Goal: Download file/media

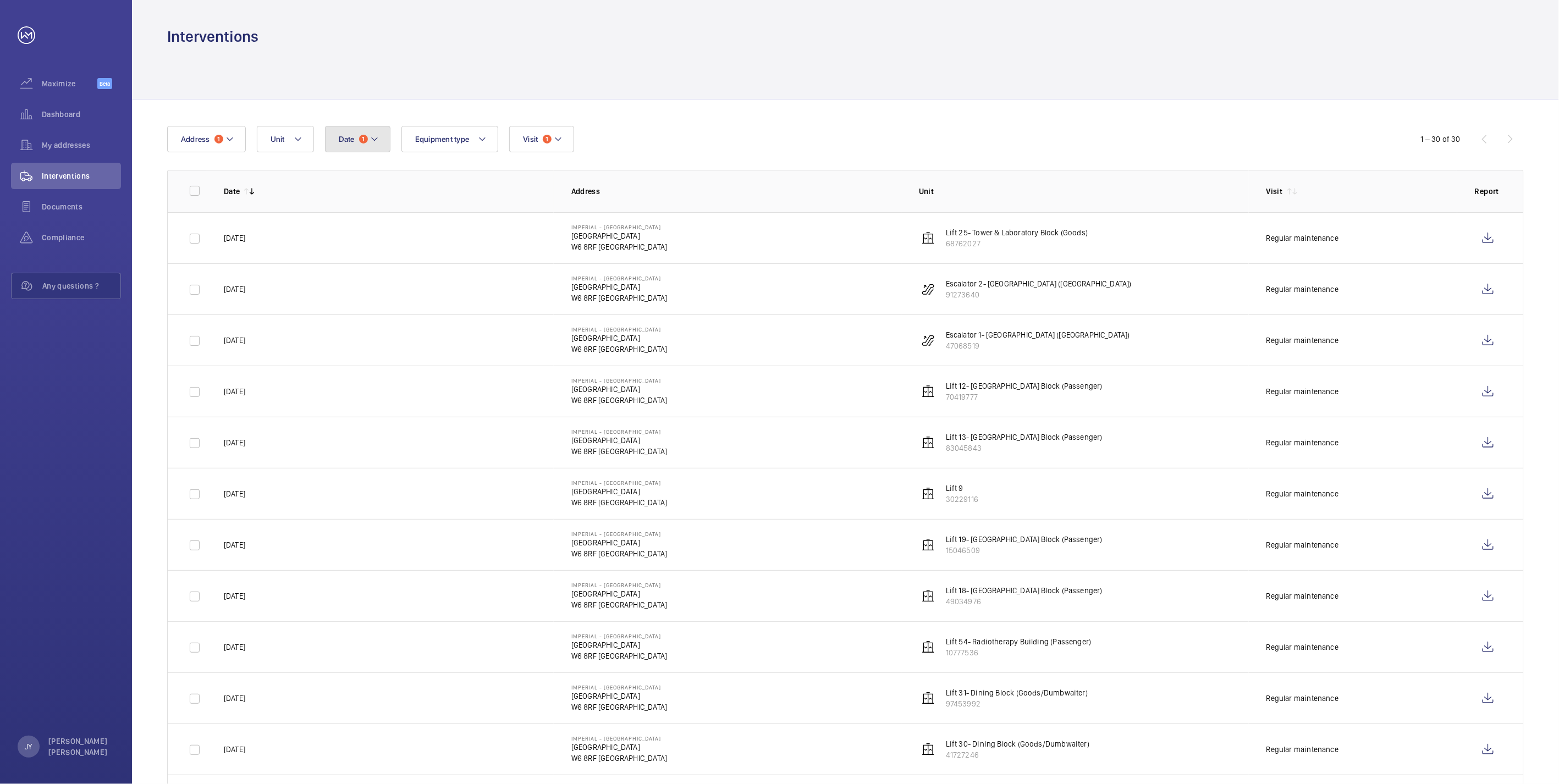
click at [363, 142] on span "1" at bounding box center [363, 139] width 9 height 9
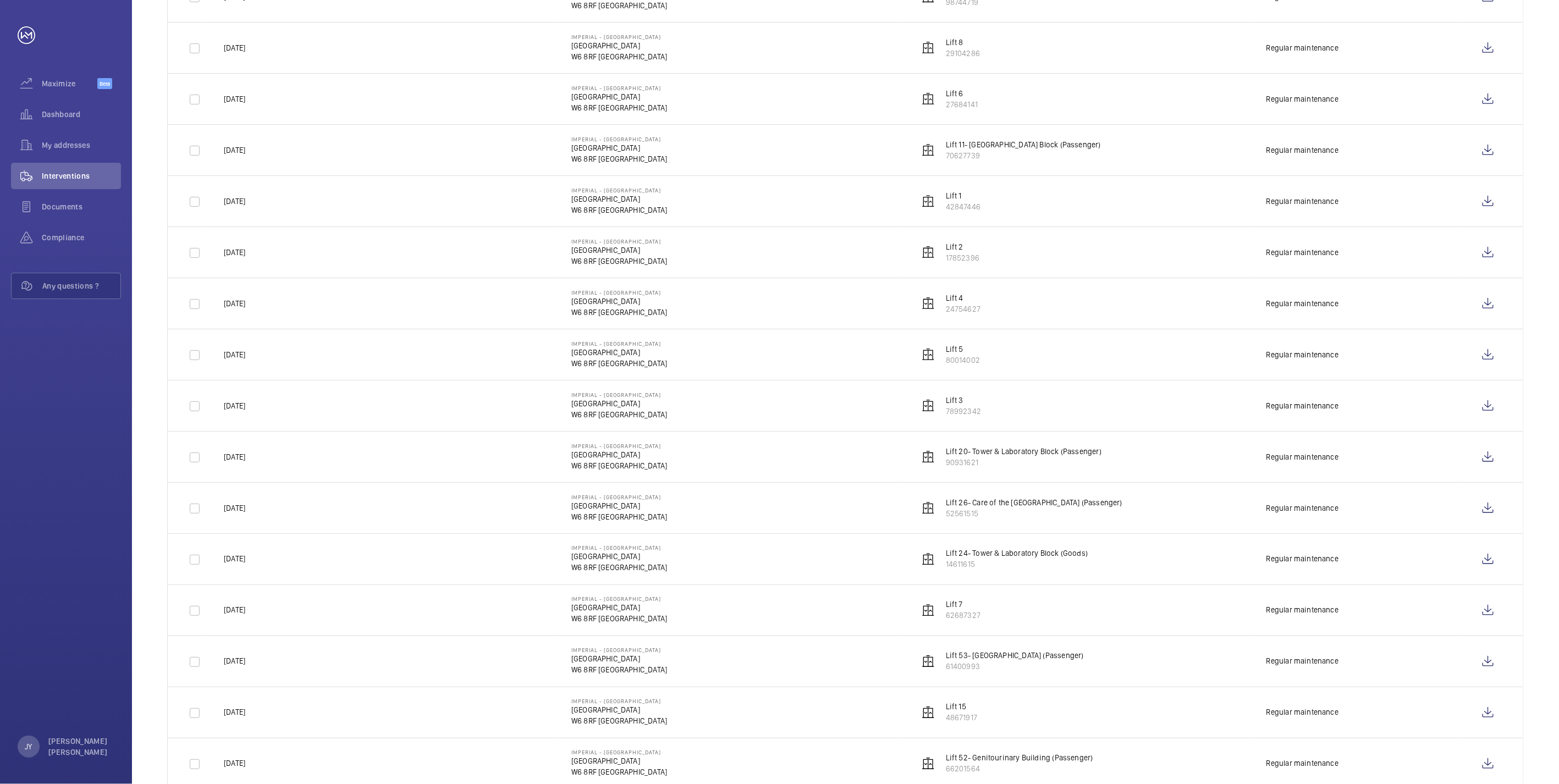
scroll to position [994, 0]
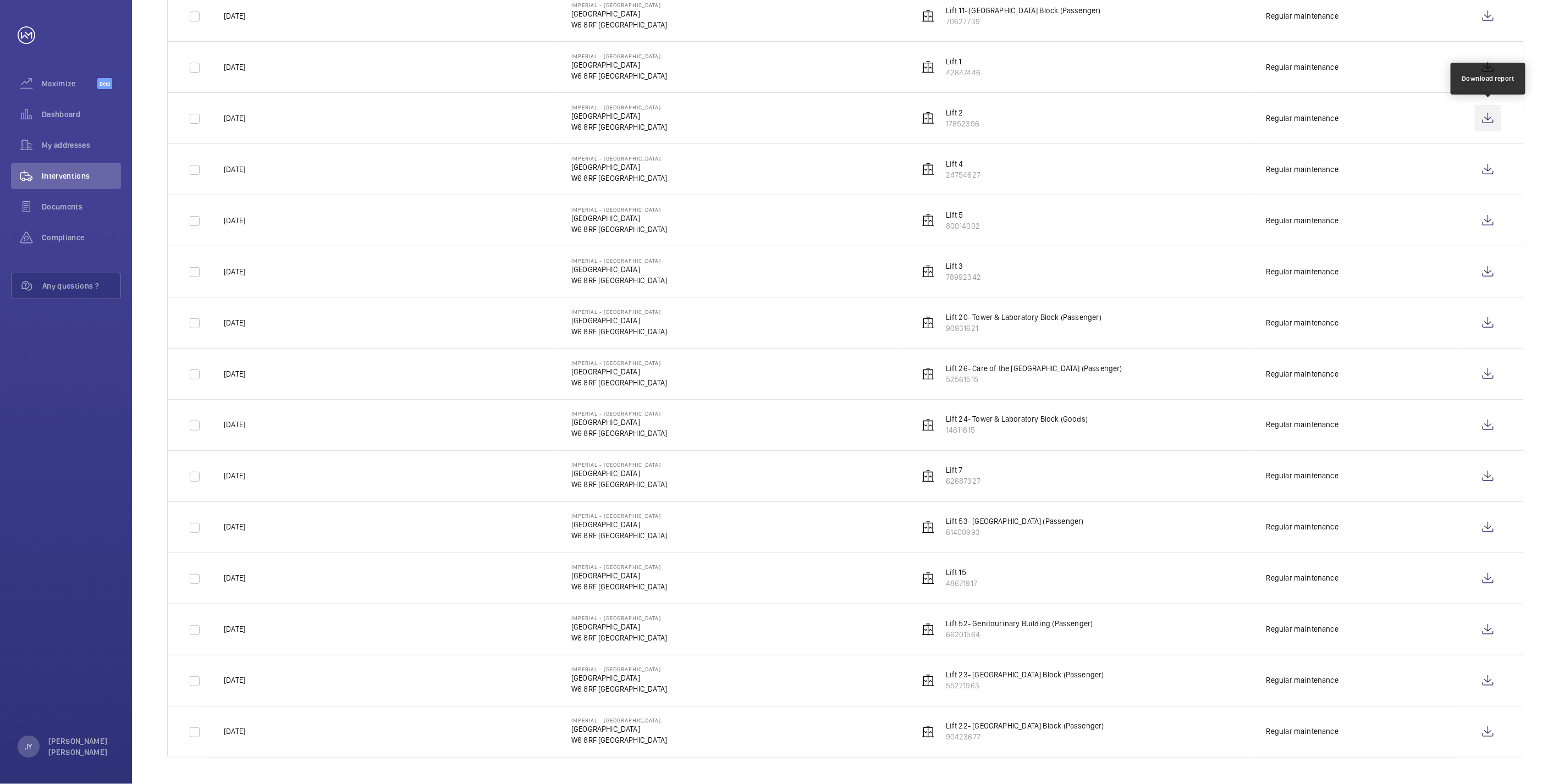
click at [593, 119] on wm-front-icon-button at bounding box center [1488, 118] width 26 height 26
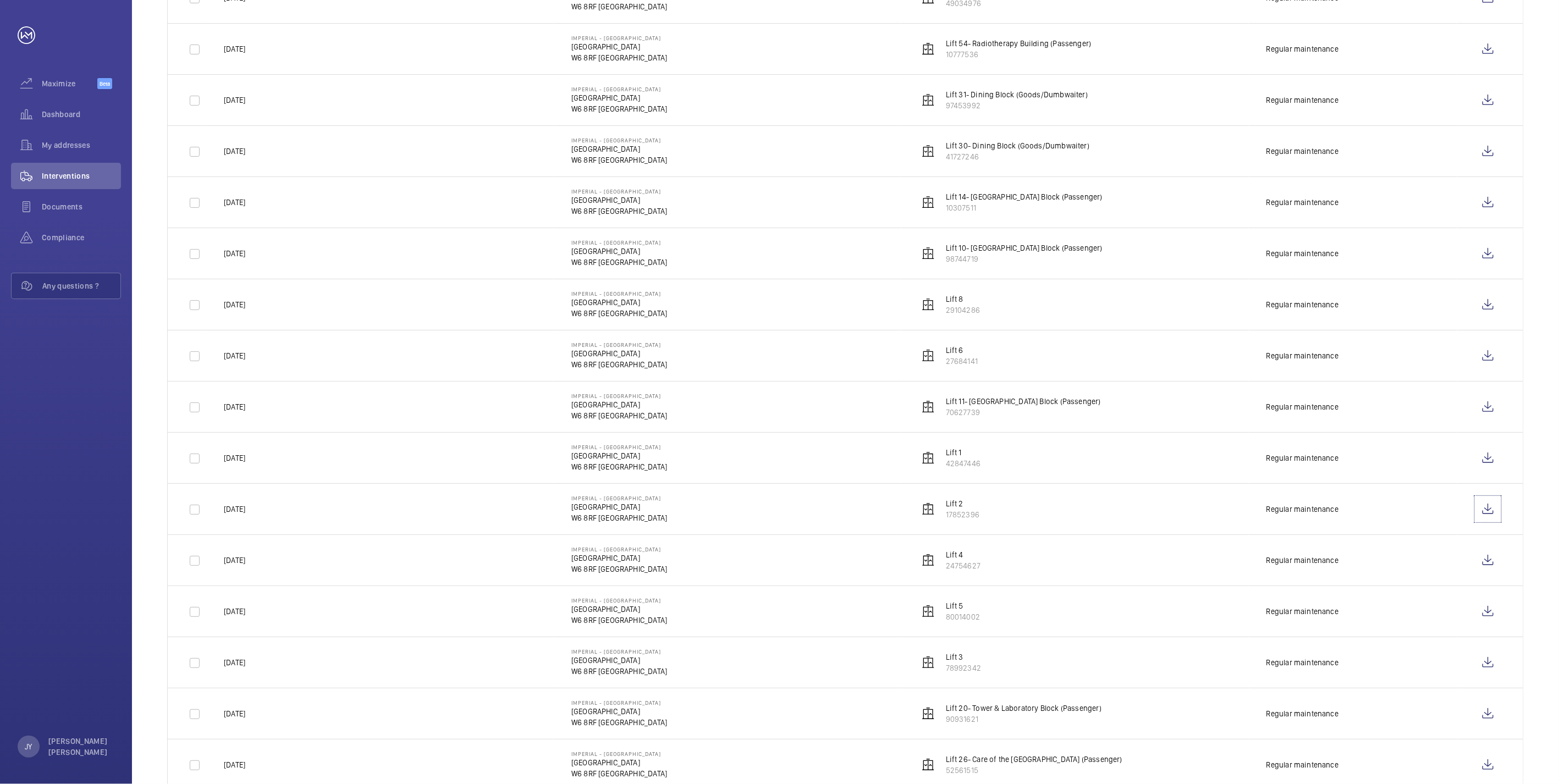
scroll to position [610, 0]
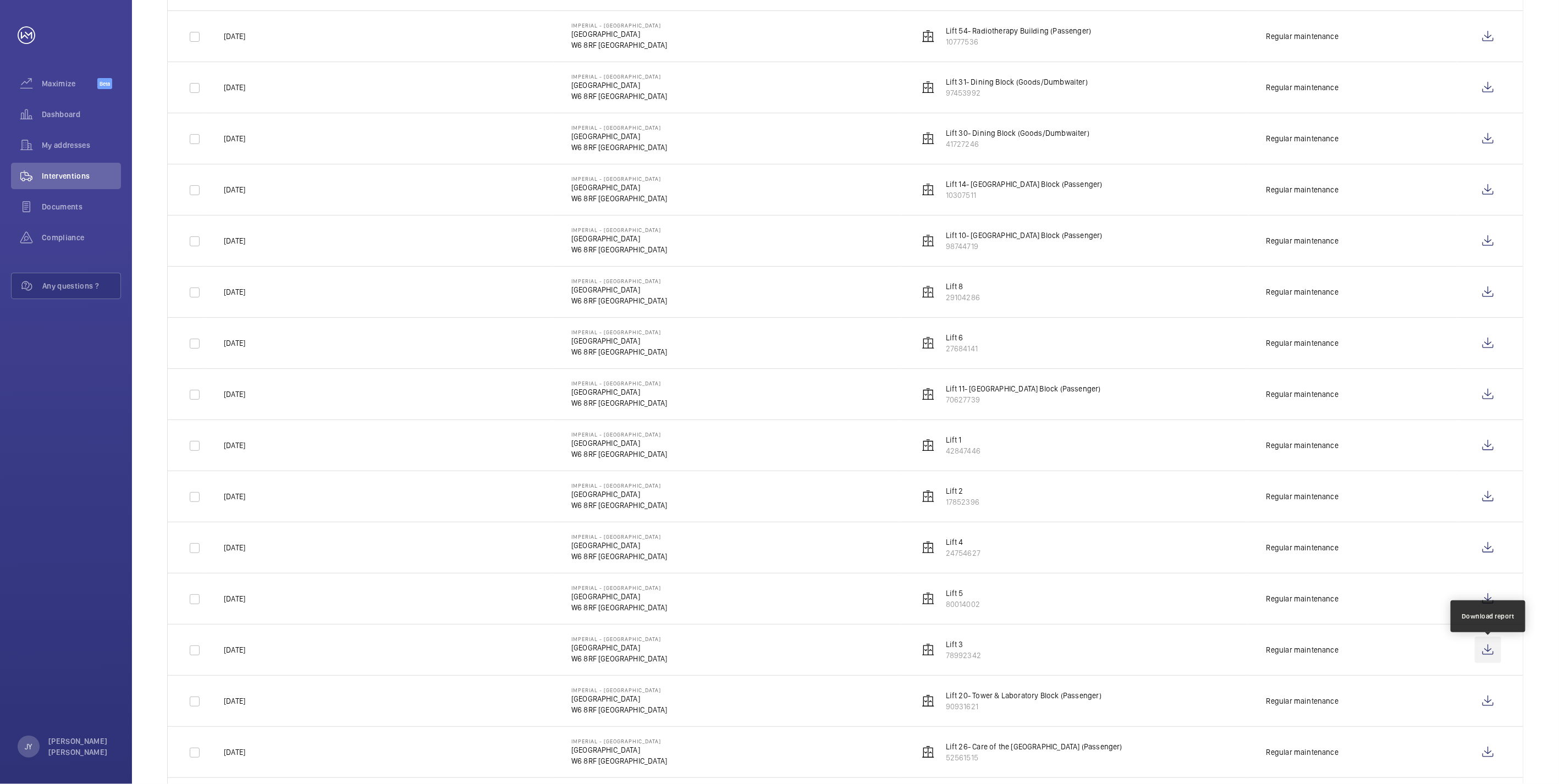
click at [593, 384] on wm-front-icon-button at bounding box center [1488, 650] width 26 height 26
click at [593, 384] on wm-front-icon-button at bounding box center [1488, 547] width 26 height 26
click at [593, 384] on wm-front-icon-button at bounding box center [1488, 599] width 26 height 26
click at [593, 341] on wm-front-icon-button at bounding box center [1488, 343] width 26 height 26
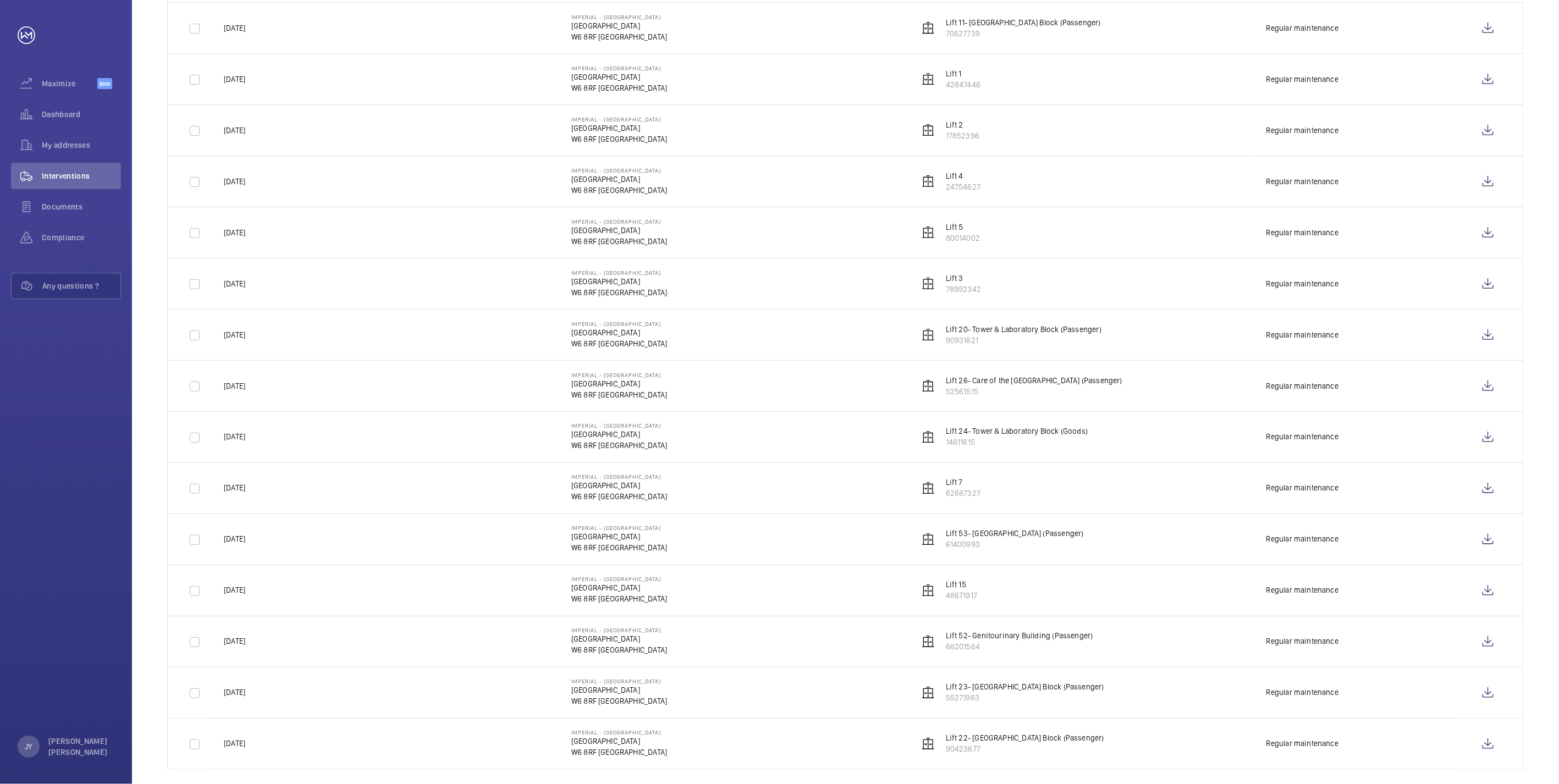
scroll to position [994, 0]
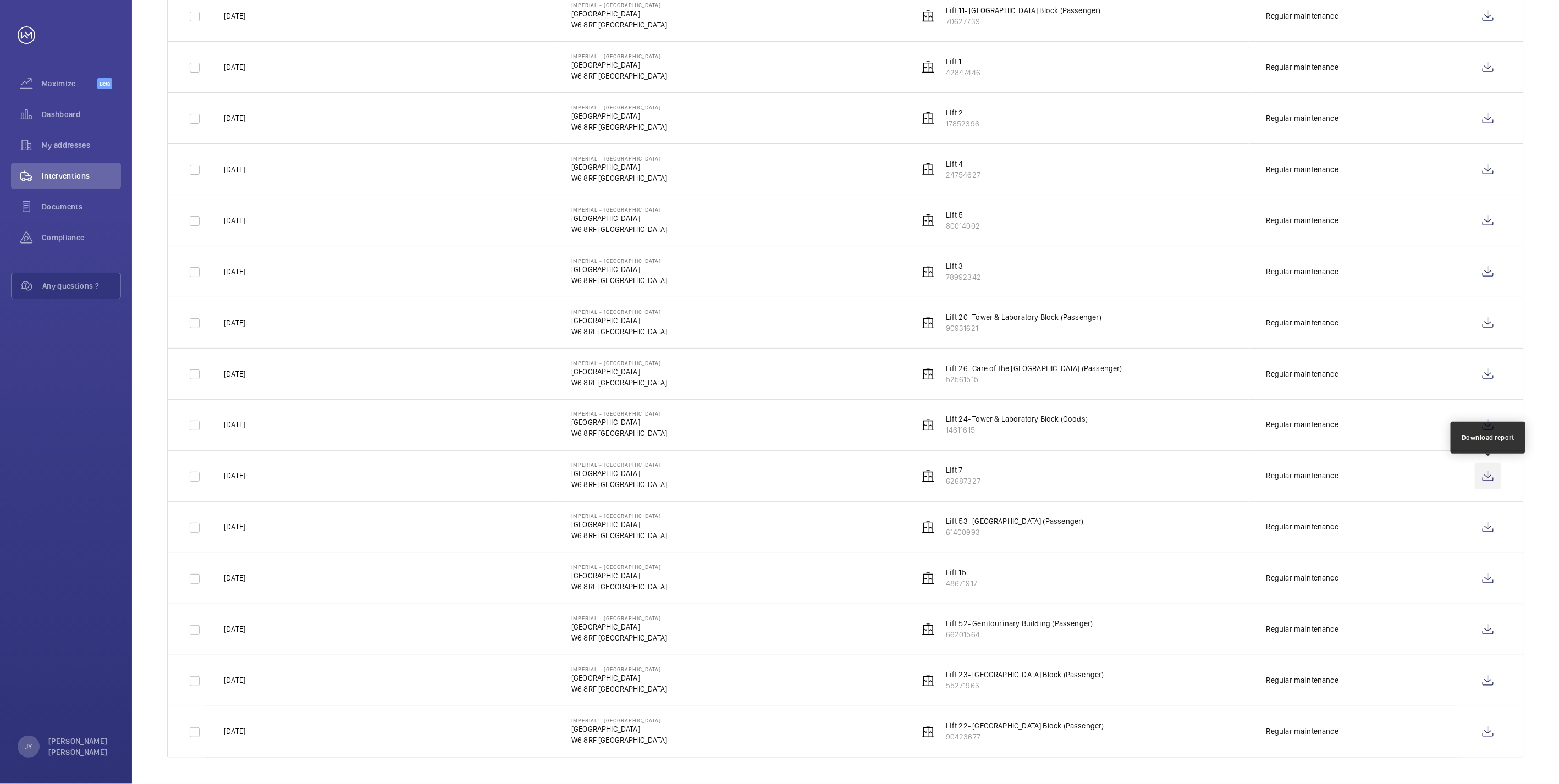
click at [593, 384] on wm-front-icon-button at bounding box center [1488, 476] width 26 height 26
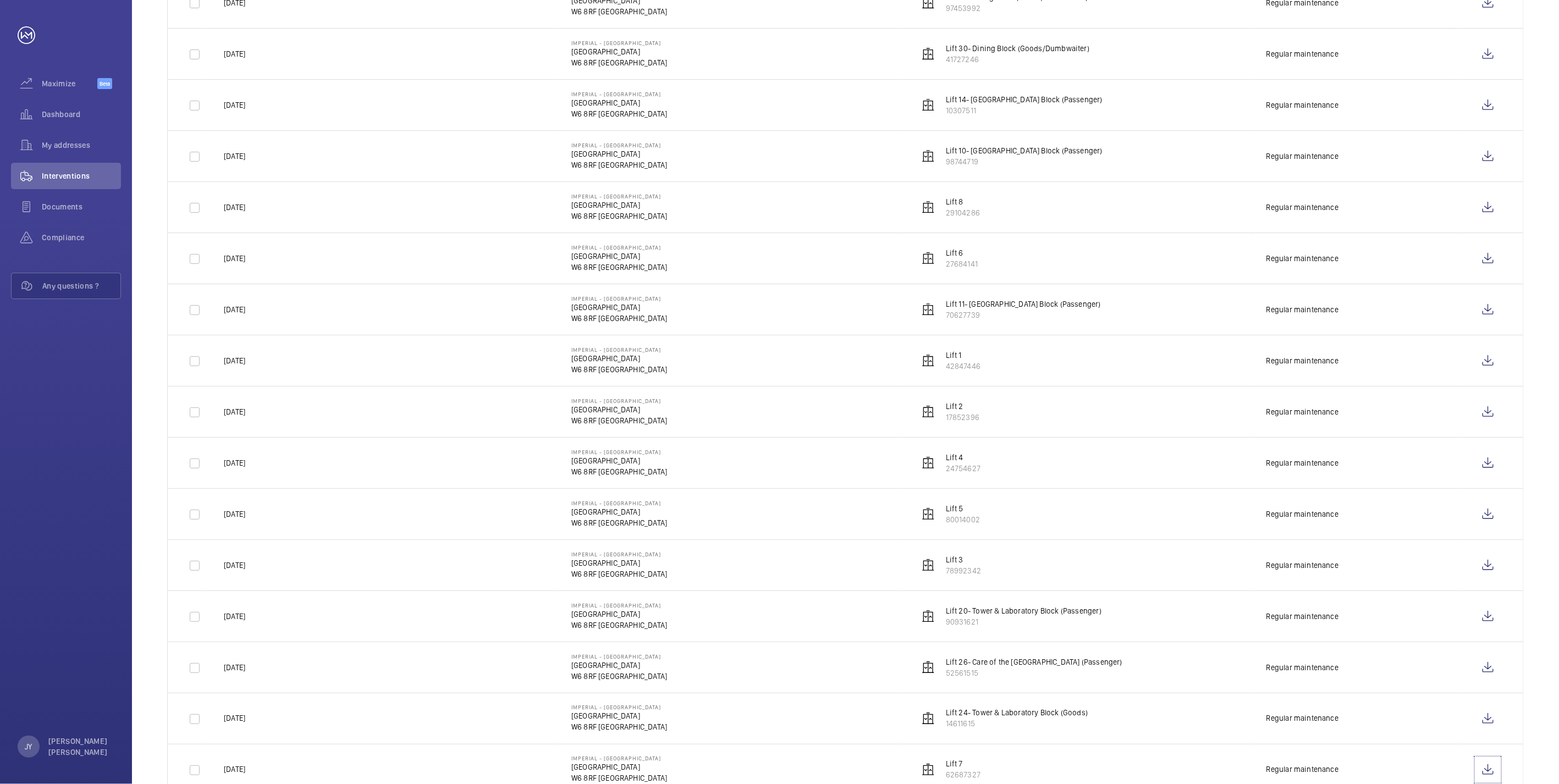
scroll to position [689, 0]
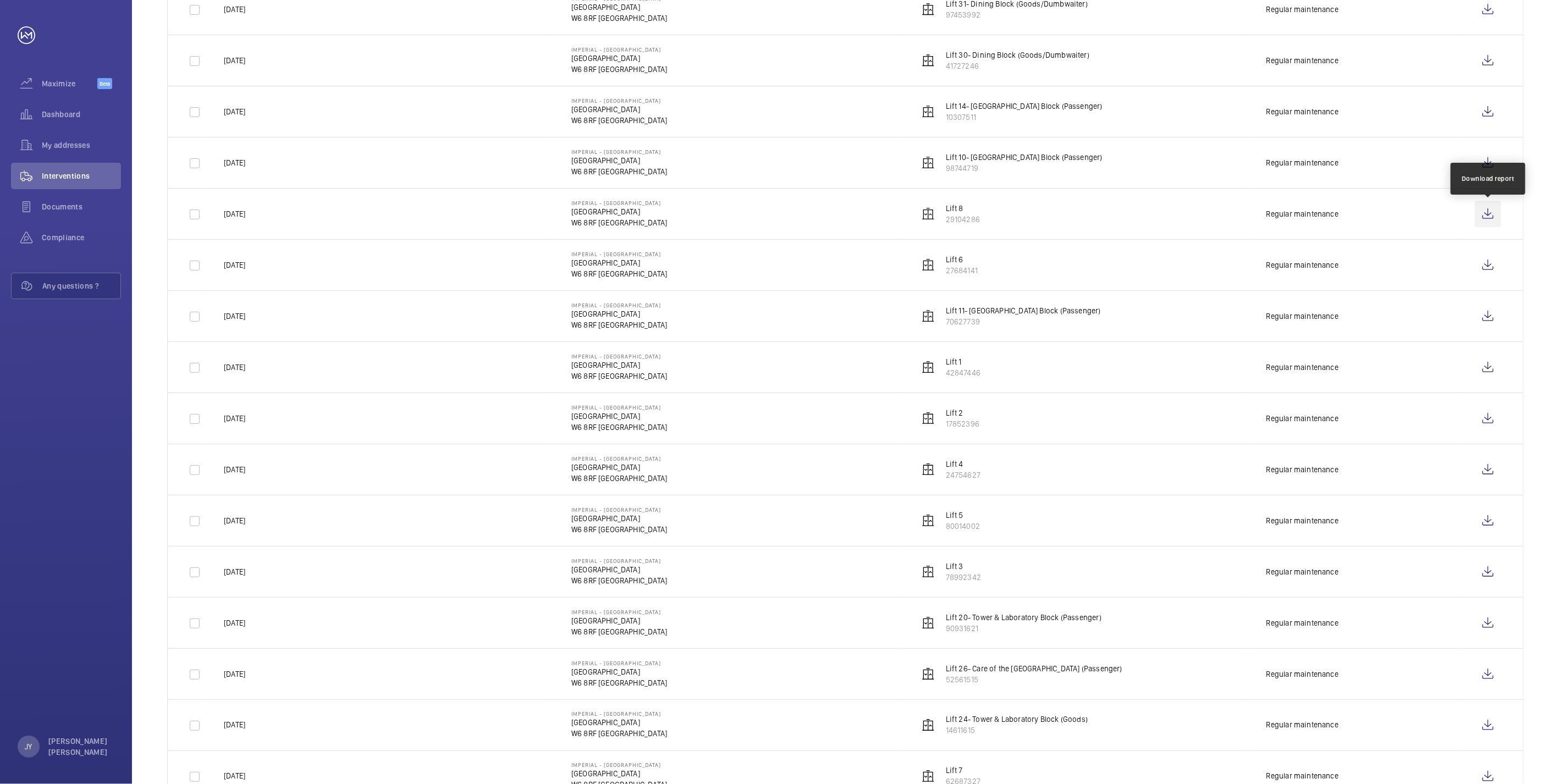
click at [593, 218] on wm-front-icon-button at bounding box center [1488, 214] width 26 height 26
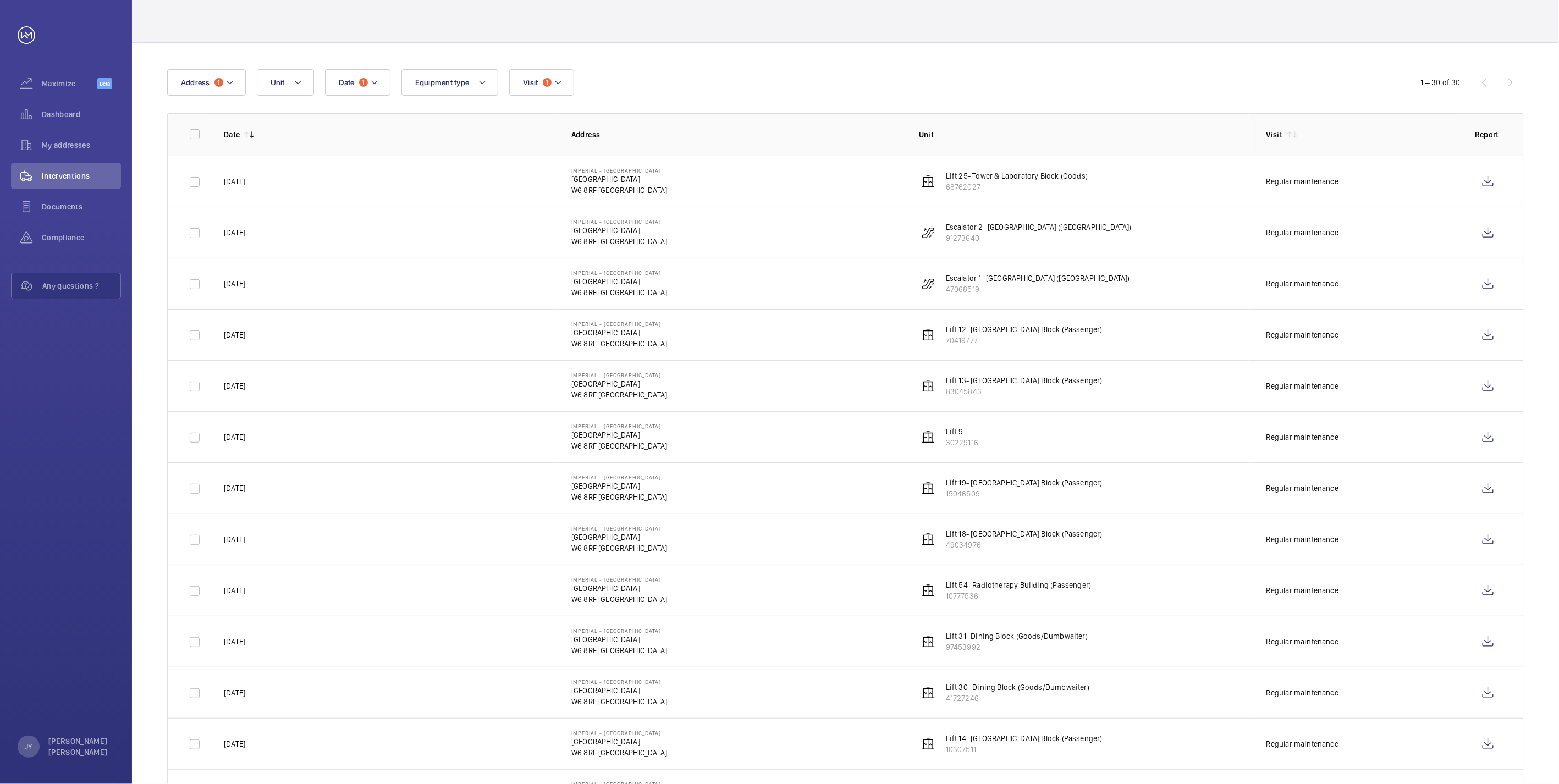
scroll to position [0, 0]
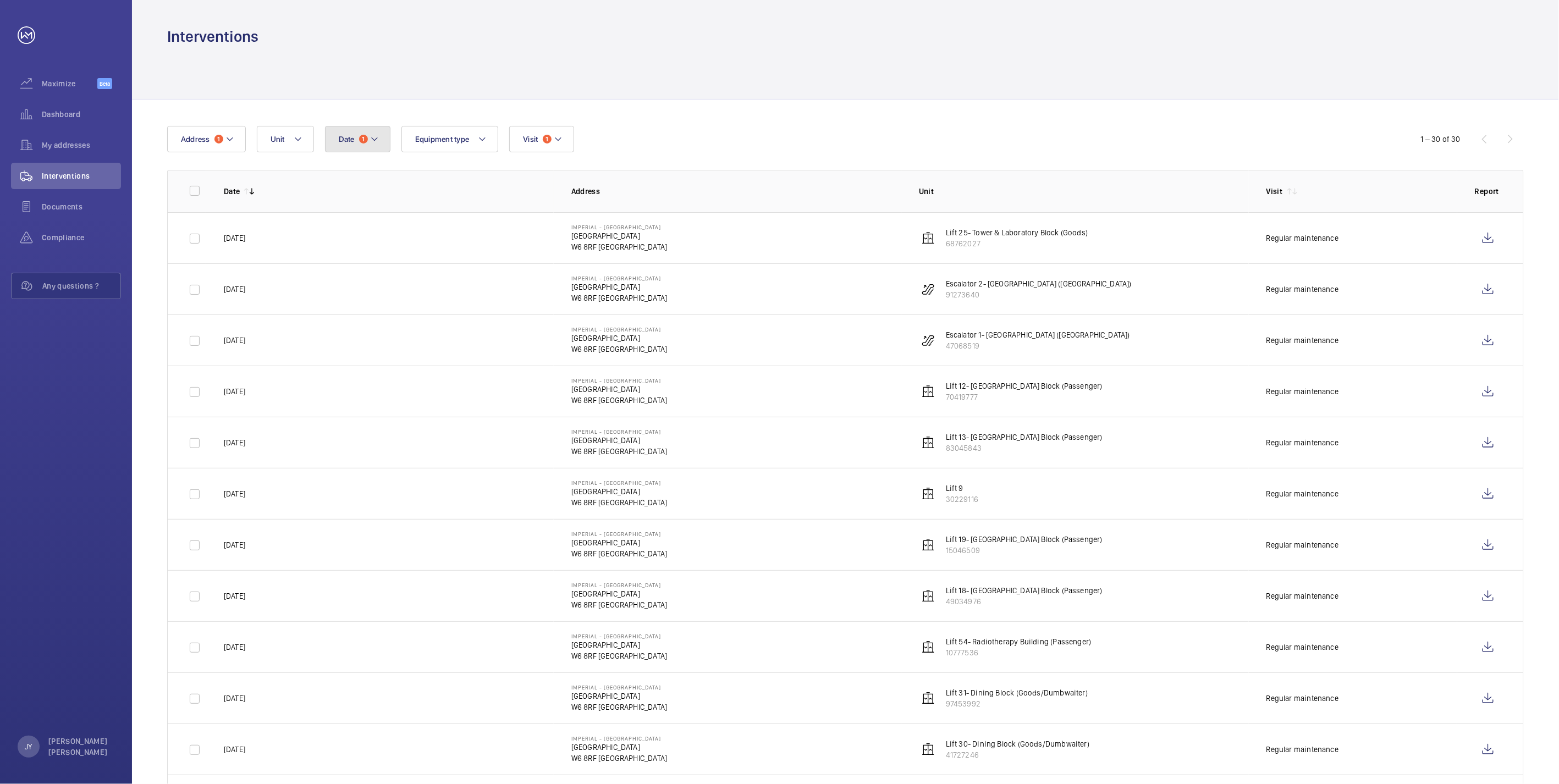
click at [362, 144] on button "Date 1" at bounding box center [358, 139] width 66 height 26
click at [354, 214] on mat-icon at bounding box center [354, 219] width 13 height 13
click at [479, 262] on span "1" at bounding box center [484, 267] width 21 height 21
type input "[DATE]"
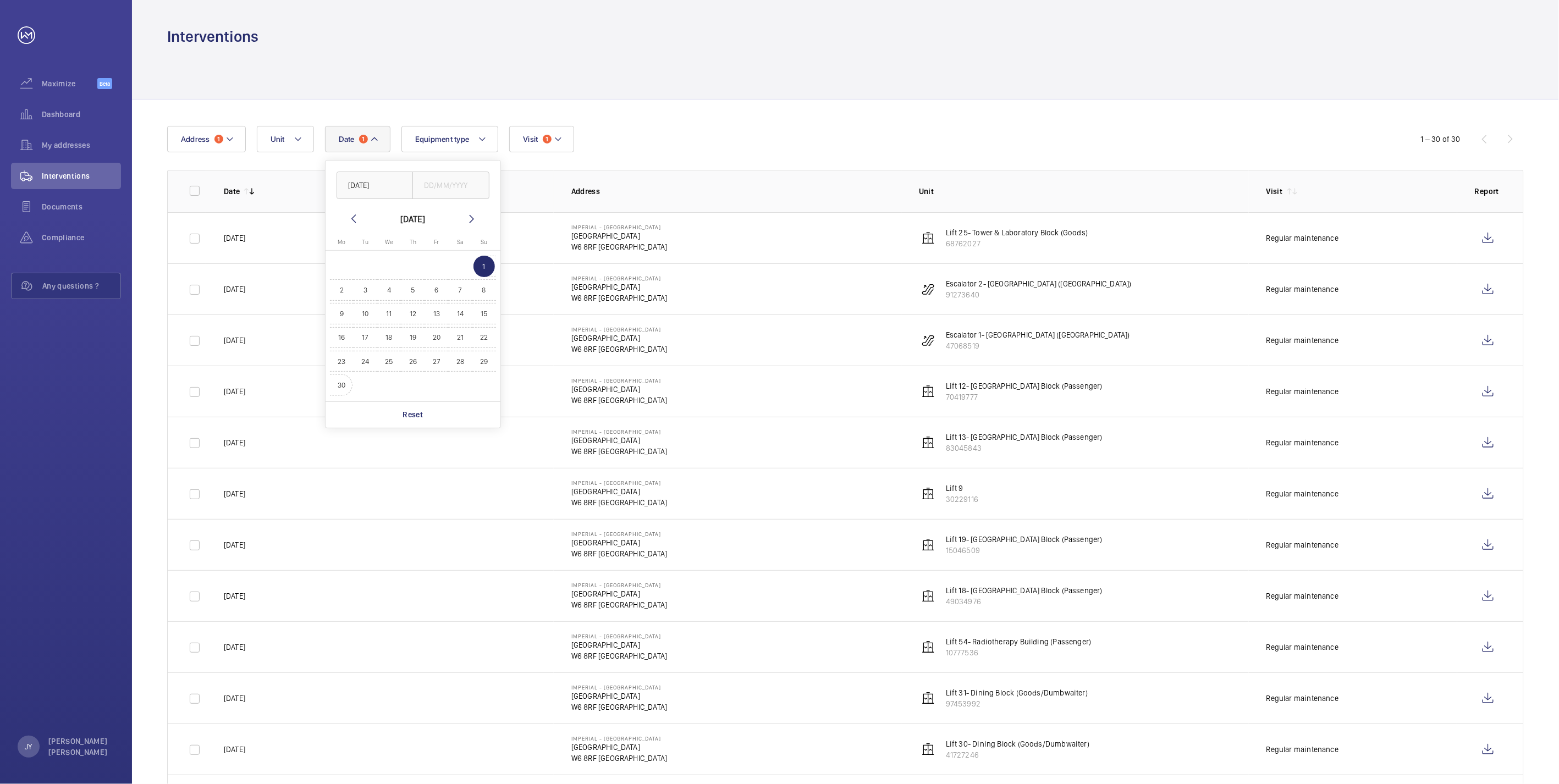
click at [348, 384] on span "30" at bounding box center [341, 385] width 21 height 21
type input "[DATE]"
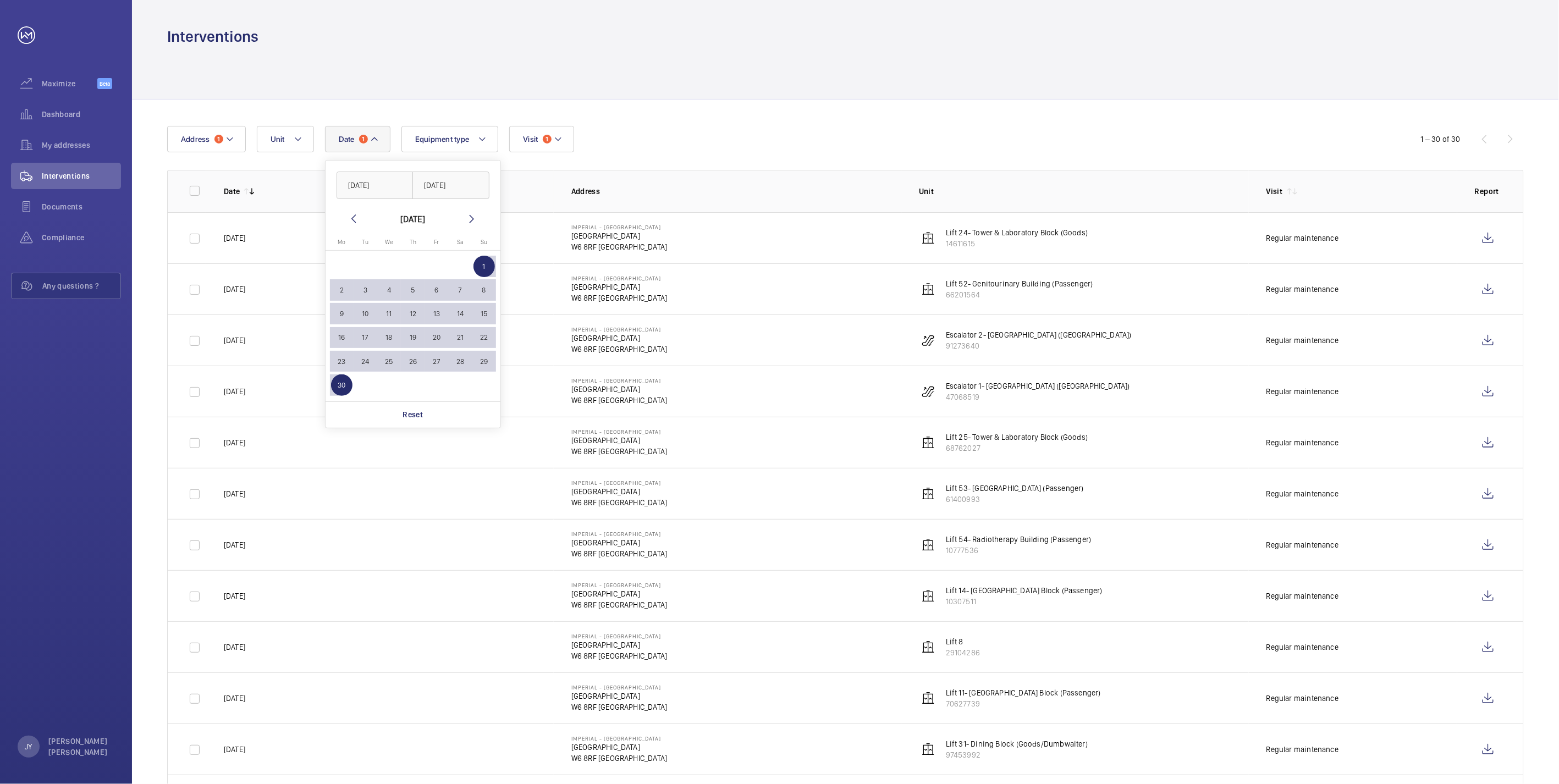
click at [593, 84] on div at bounding box center [845, 73] width 1356 height 52
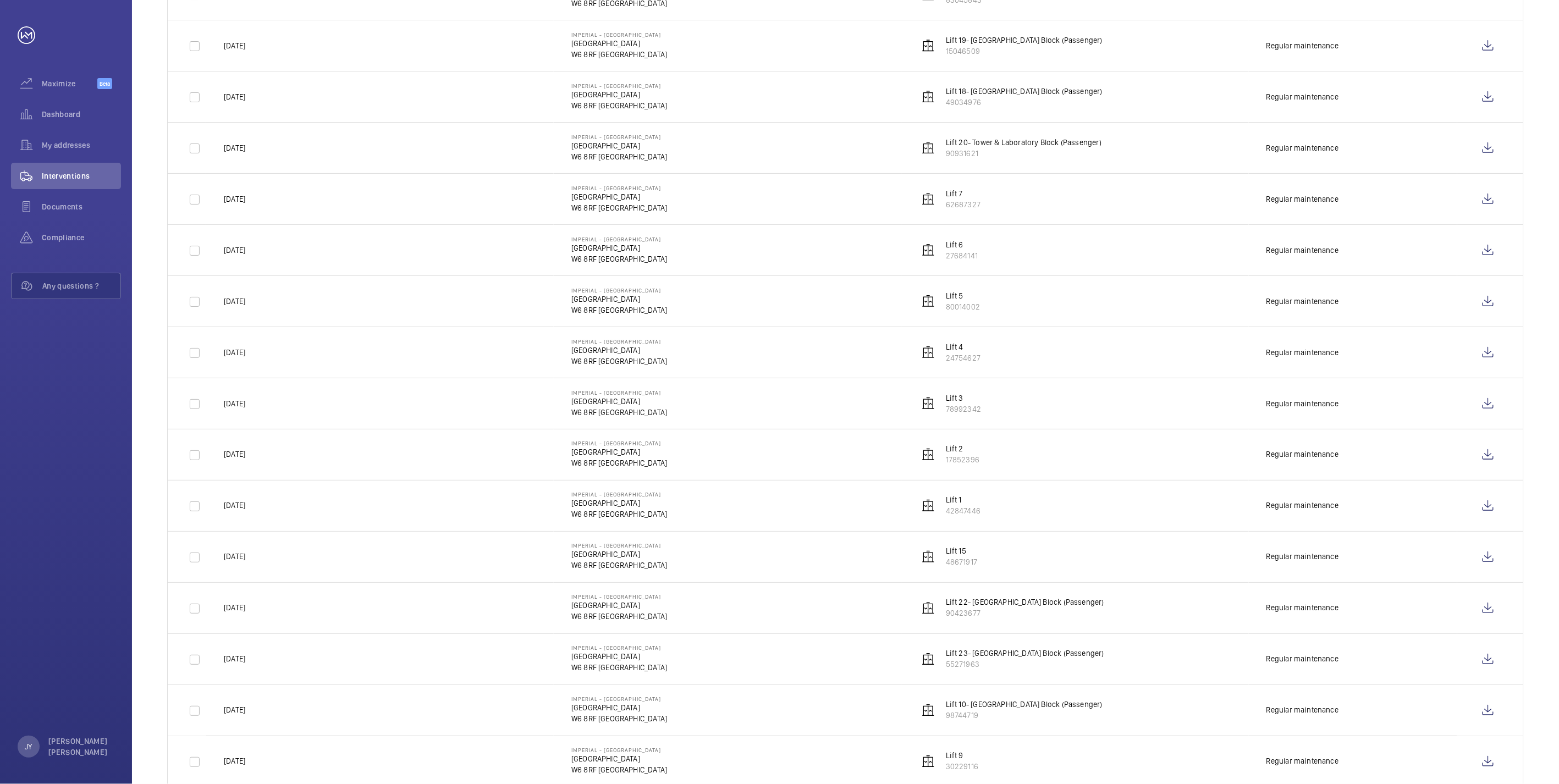
scroll to position [994, 0]
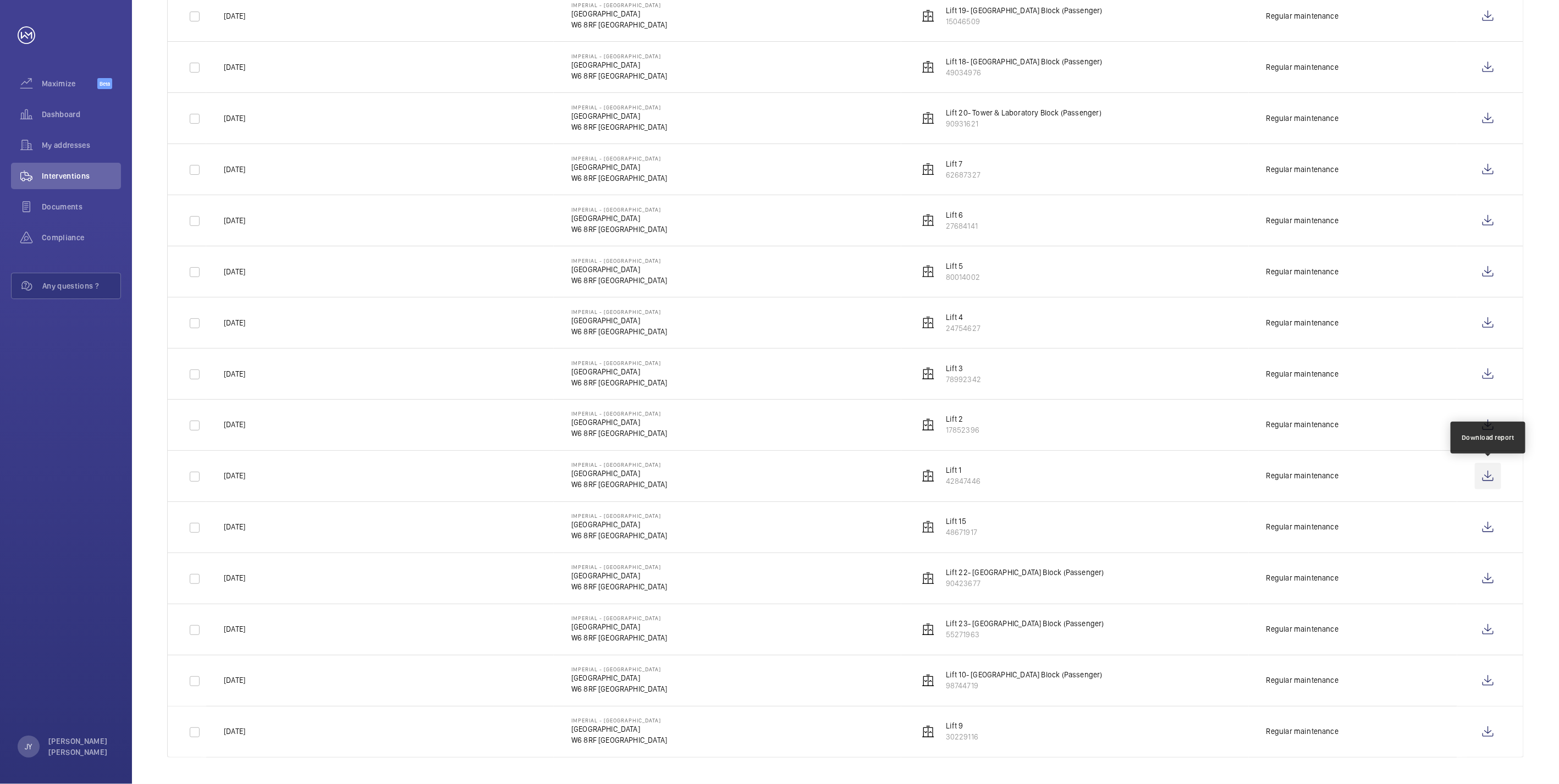
click at [593, 384] on wm-front-icon-button at bounding box center [1488, 476] width 26 height 26
click at [593, 384] on wm-front-icon-button at bounding box center [1488, 425] width 26 height 26
click at [593, 372] on wm-front-icon-button at bounding box center [1488, 374] width 26 height 26
click at [593, 320] on wm-front-icon-button at bounding box center [1488, 322] width 26 height 26
click at [593, 266] on wm-front-icon-button at bounding box center [1488, 271] width 26 height 26
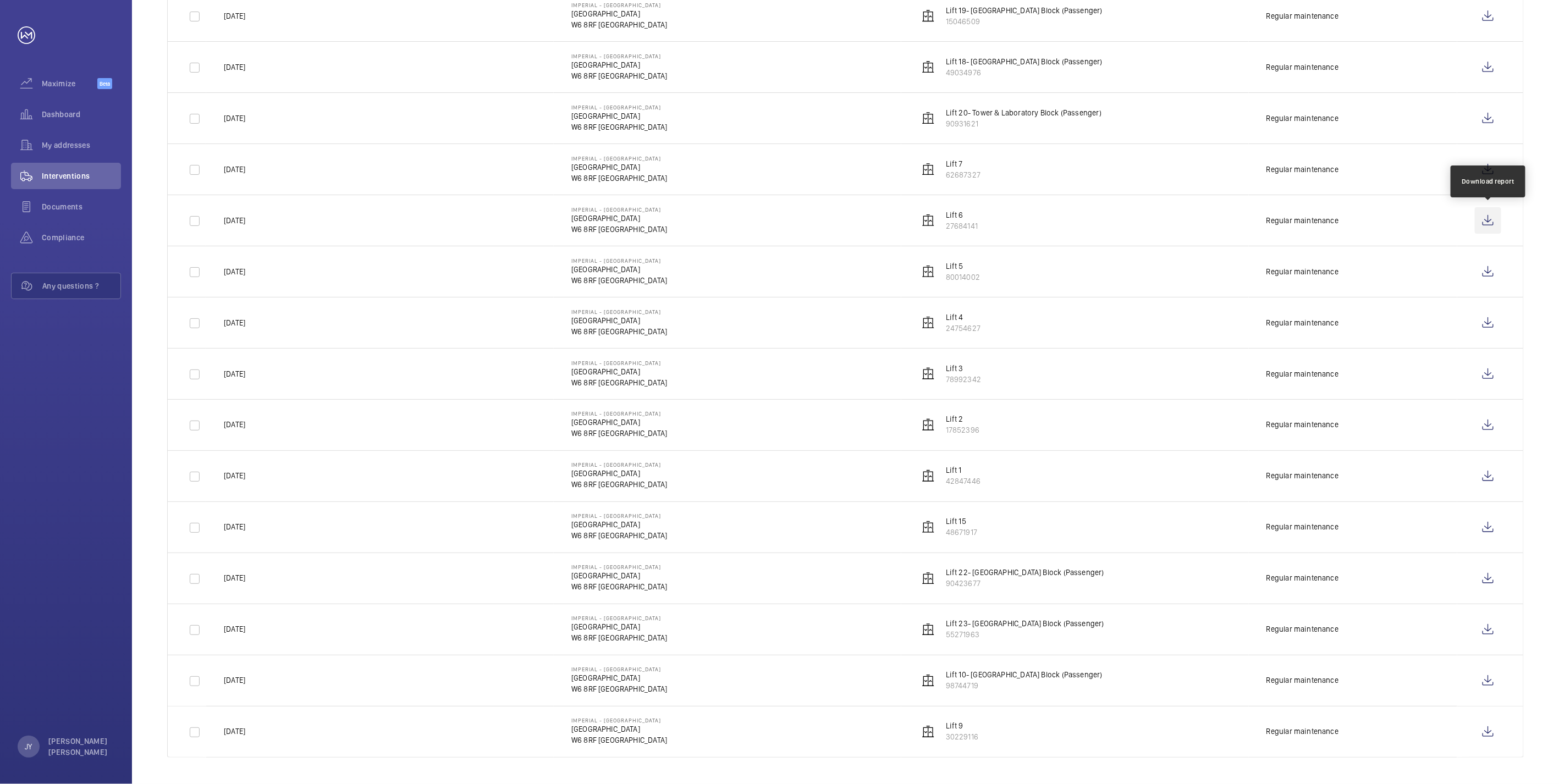
click at [593, 222] on wm-front-icon-button at bounding box center [1488, 221] width 26 height 26
click at [593, 173] on wm-front-icon-button at bounding box center [1488, 169] width 26 height 26
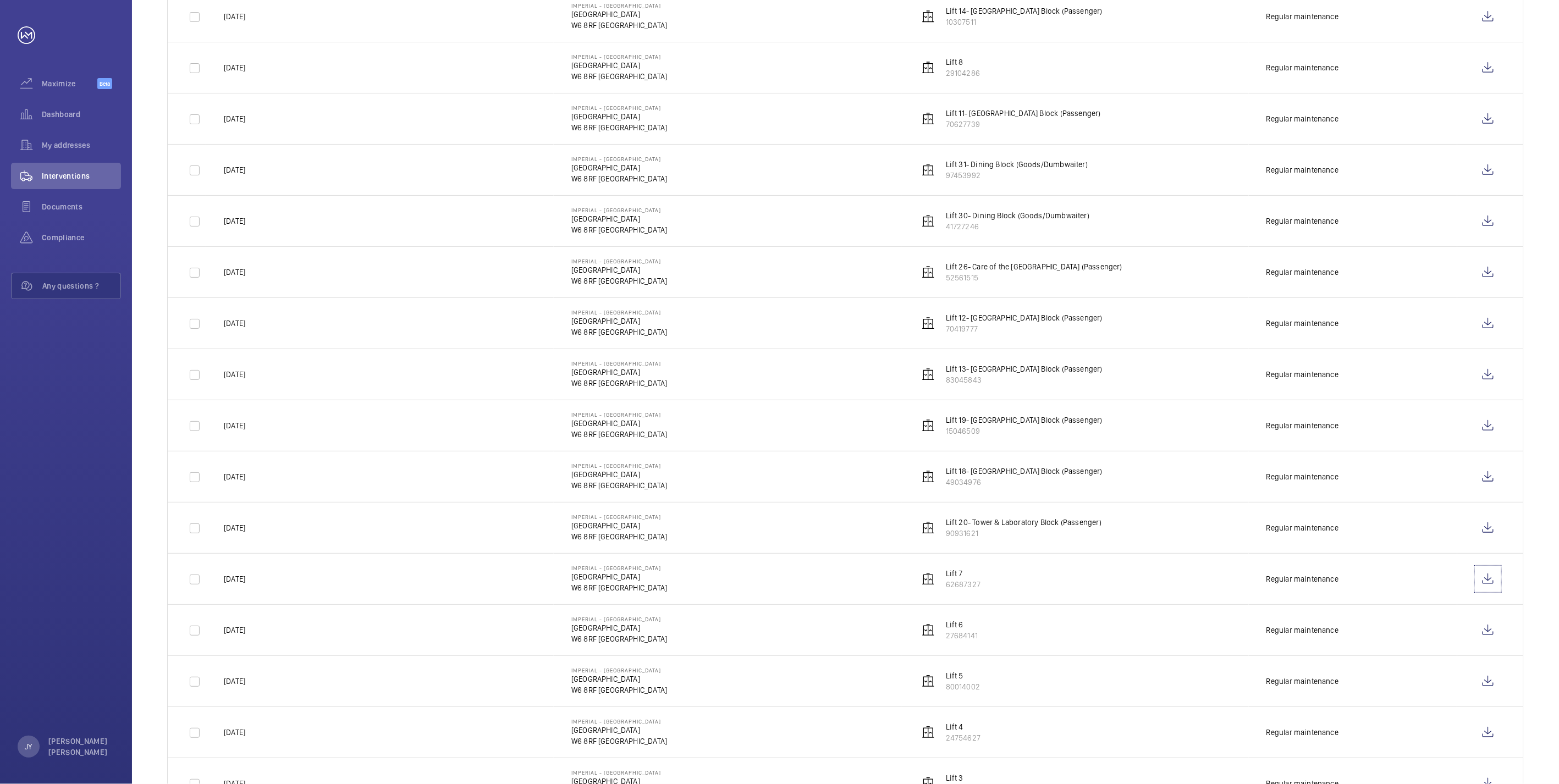
scroll to position [567, 0]
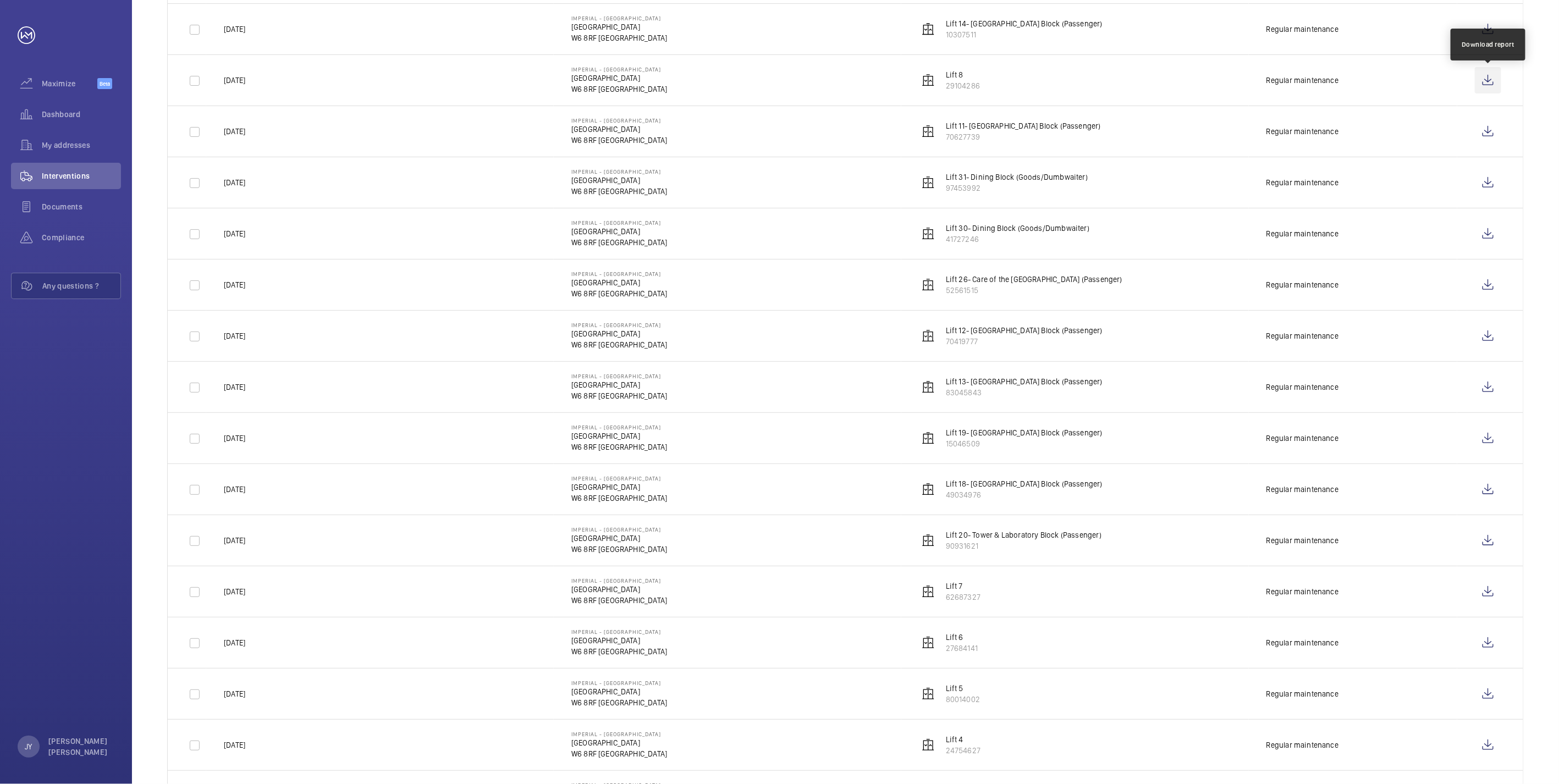
click at [593, 80] on wm-front-icon-button at bounding box center [1488, 80] width 26 height 26
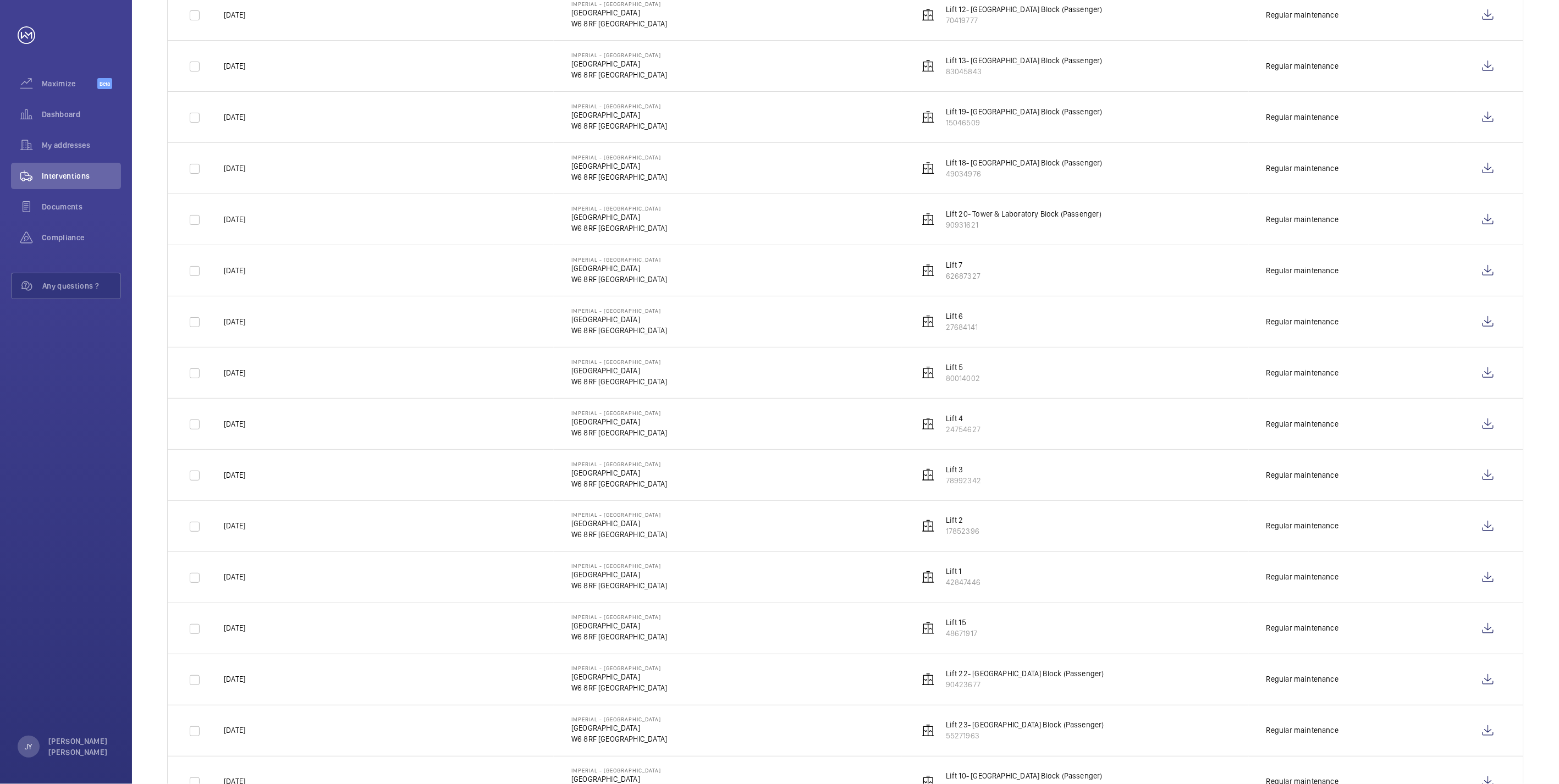
scroll to position [994, 0]
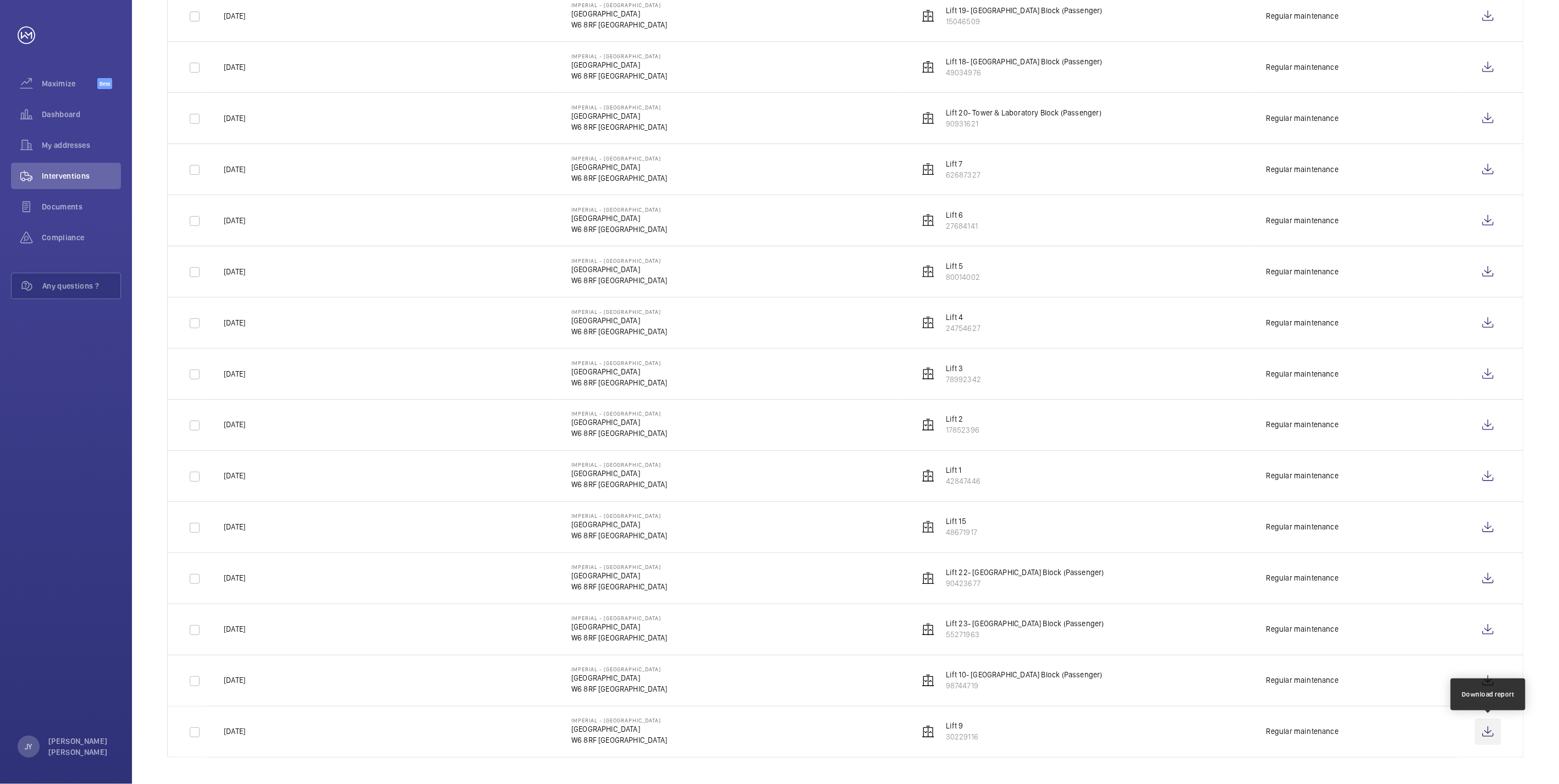
click at [593, 384] on wm-front-icon-button at bounding box center [1488, 732] width 26 height 26
click at [593, 384] on wm-front-icon-button at bounding box center [1488, 680] width 26 height 26
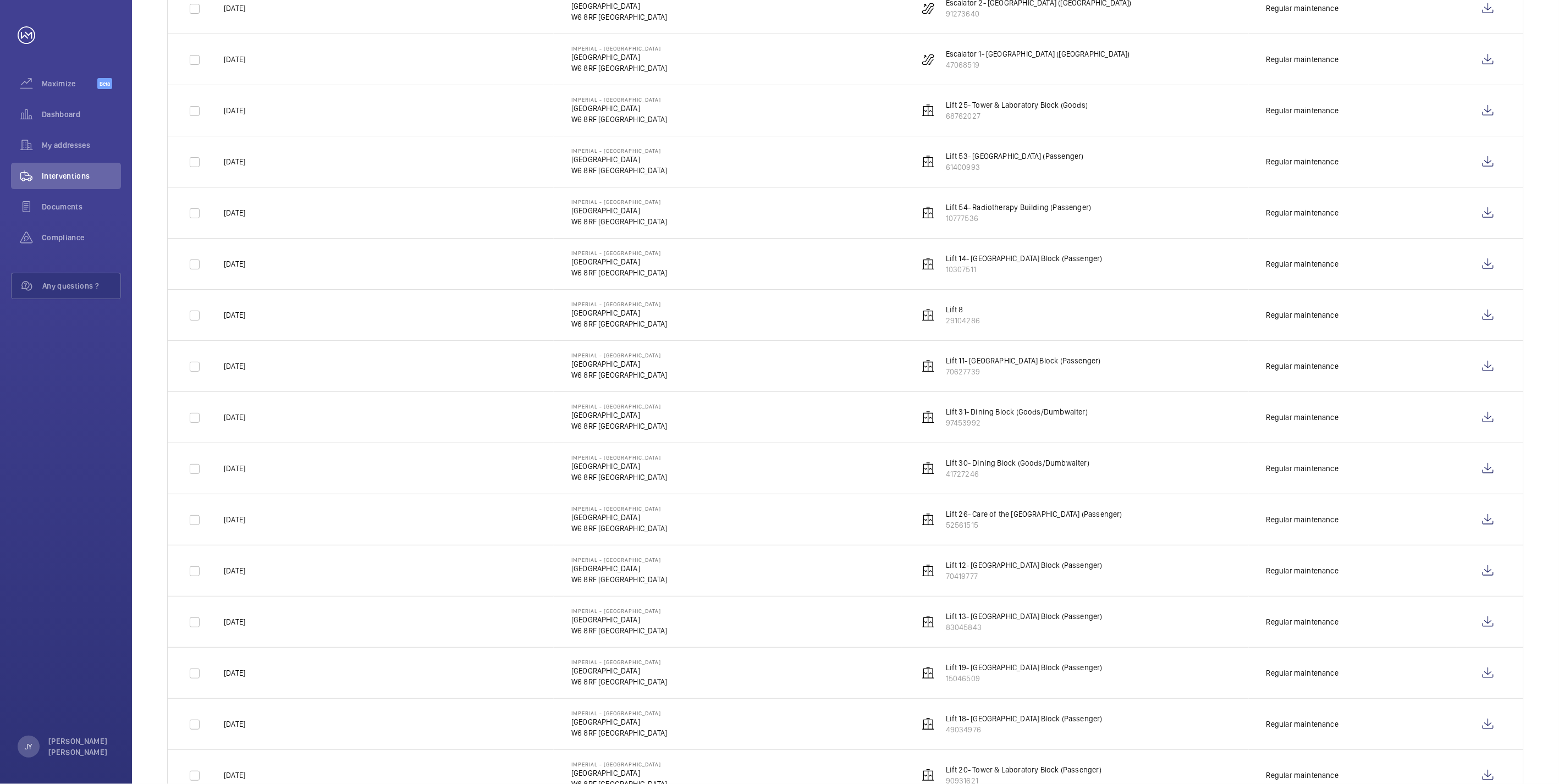
scroll to position [322, 0]
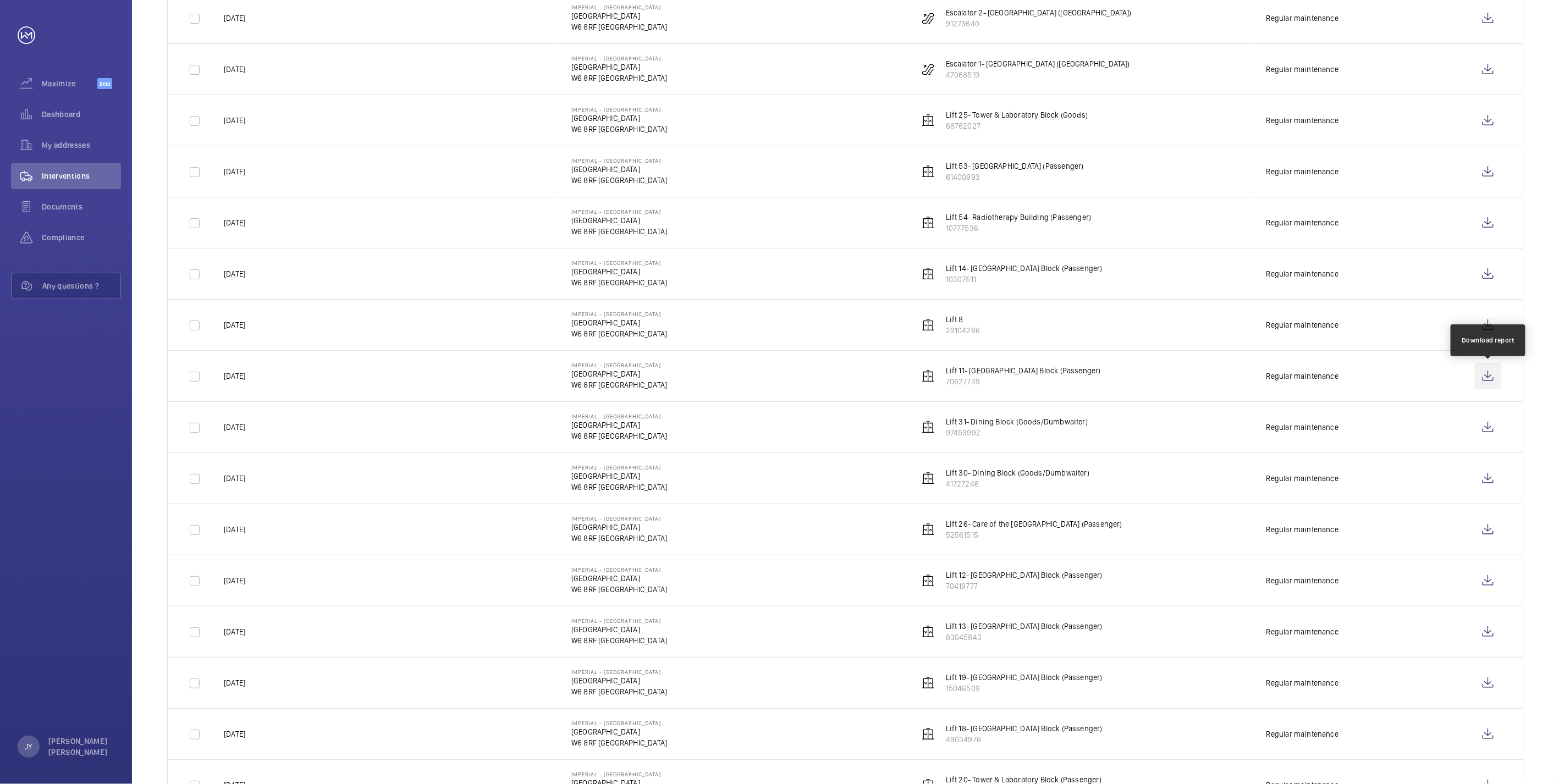
click at [593, 378] on wm-front-icon-button at bounding box center [1488, 376] width 26 height 26
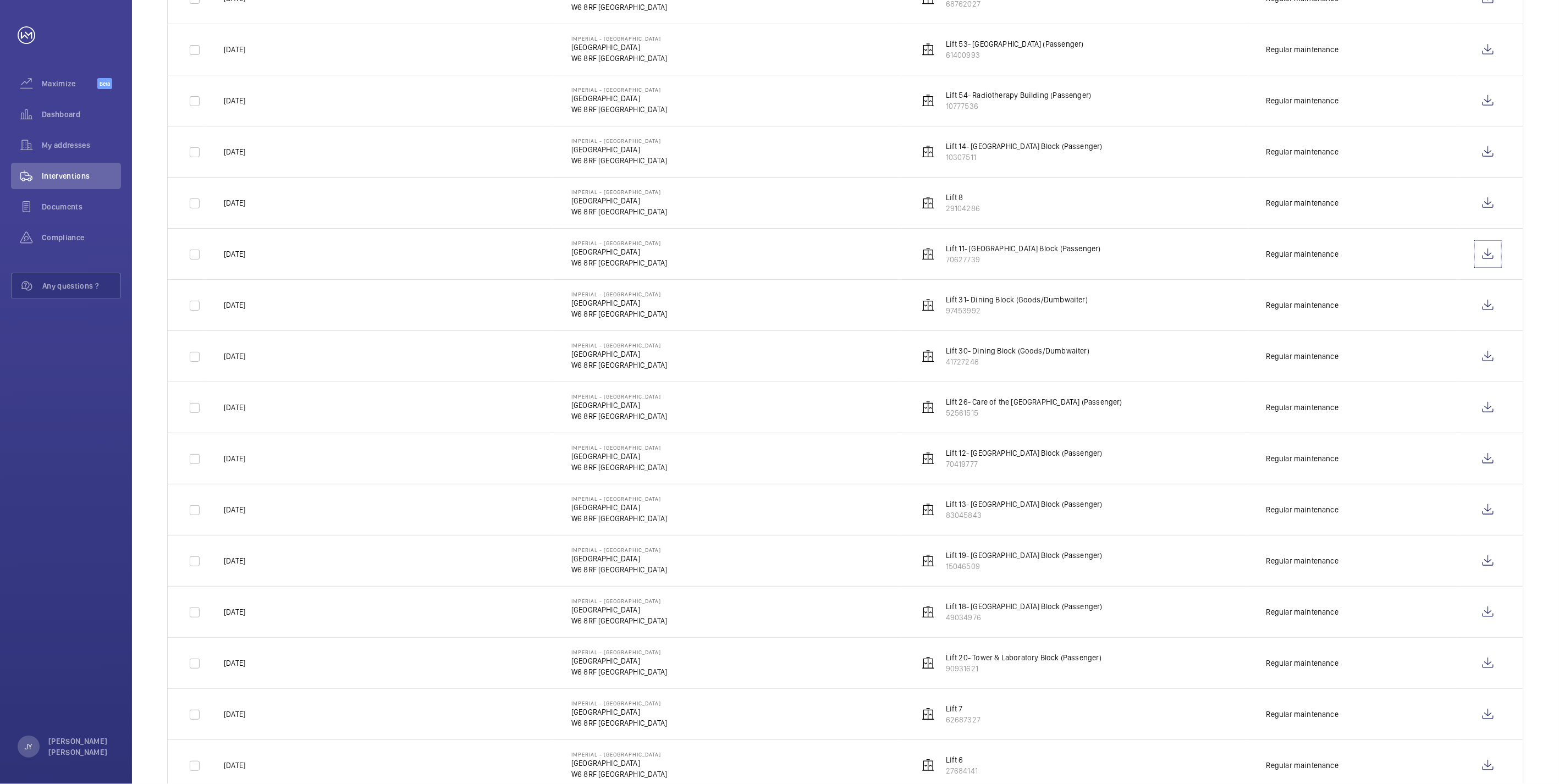
scroll to position [567, 0]
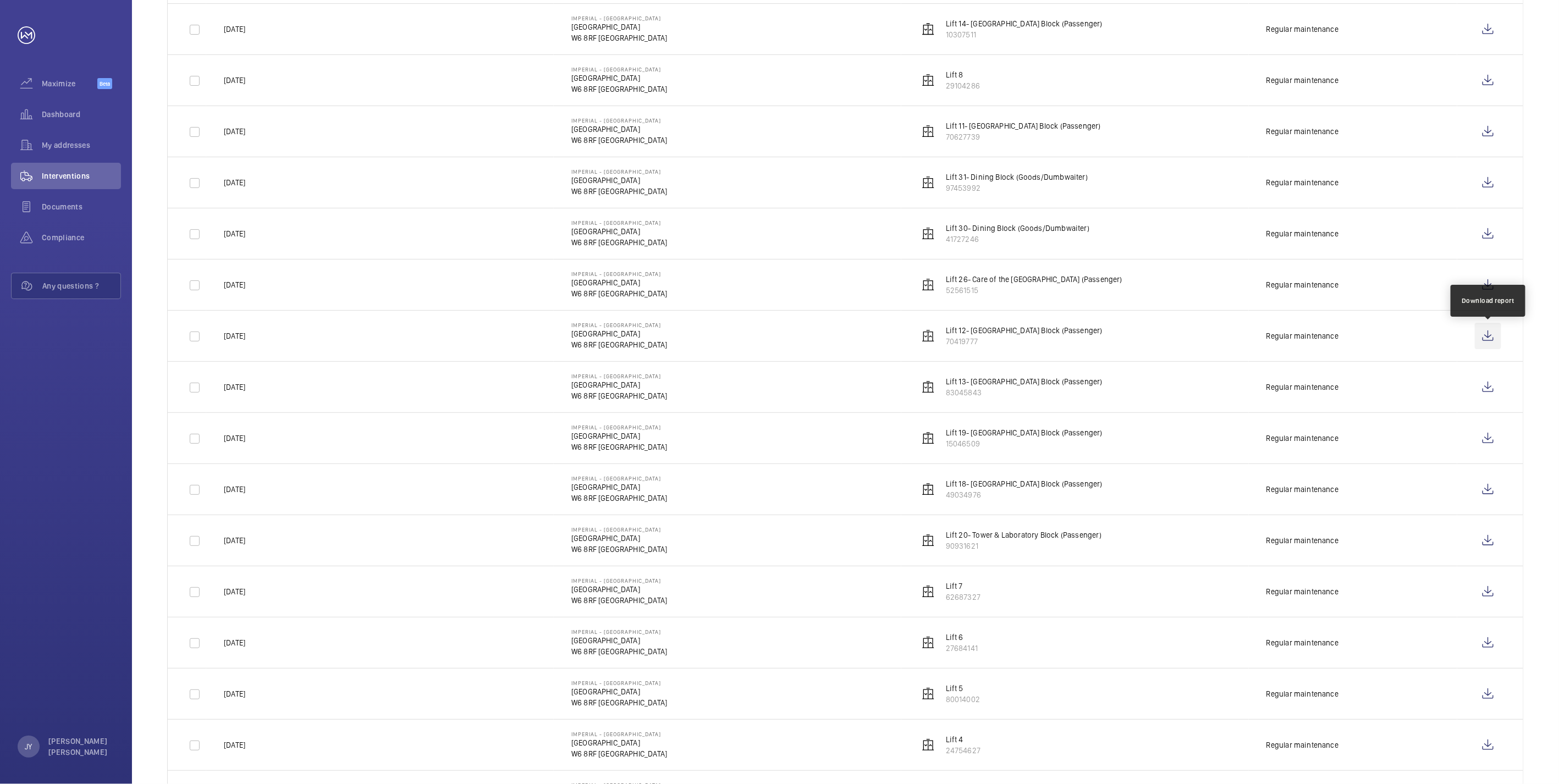
click at [593, 338] on wm-front-icon-button at bounding box center [1488, 335] width 26 height 26
click at [593, 384] on wm-front-icon-button at bounding box center [1488, 387] width 26 height 26
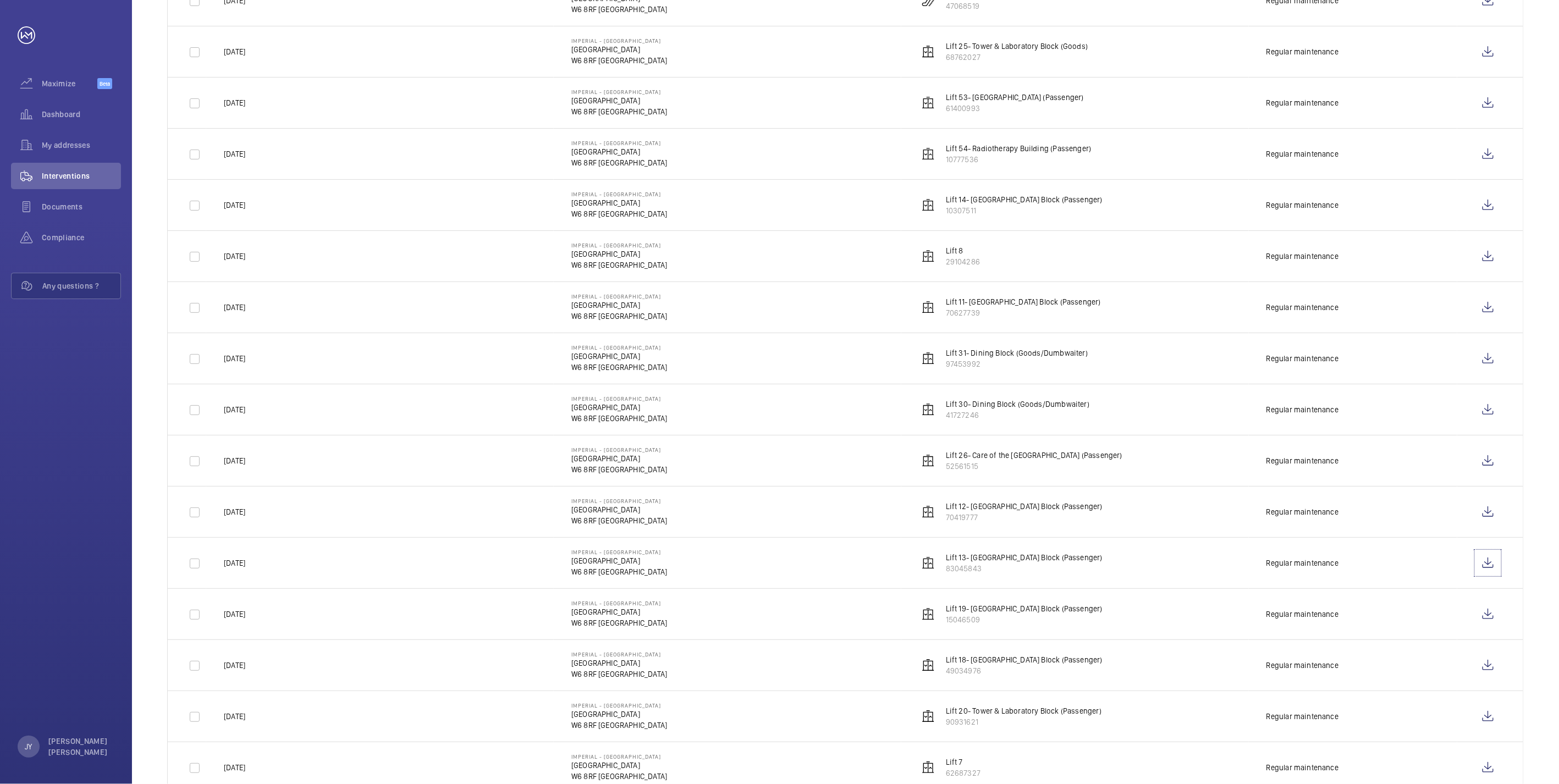
scroll to position [383, 0]
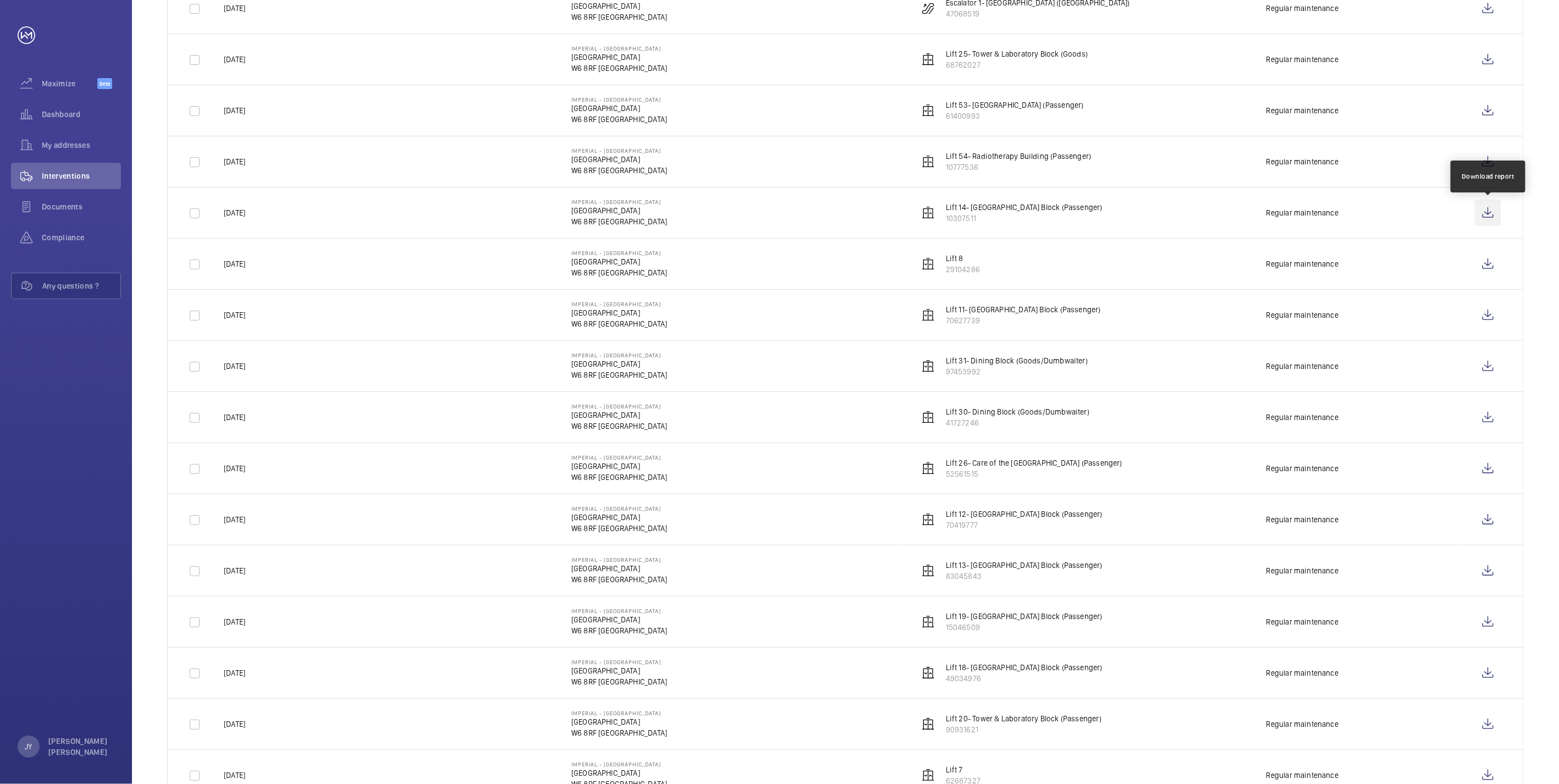
click at [593, 216] on wm-front-icon-button at bounding box center [1488, 212] width 26 height 26
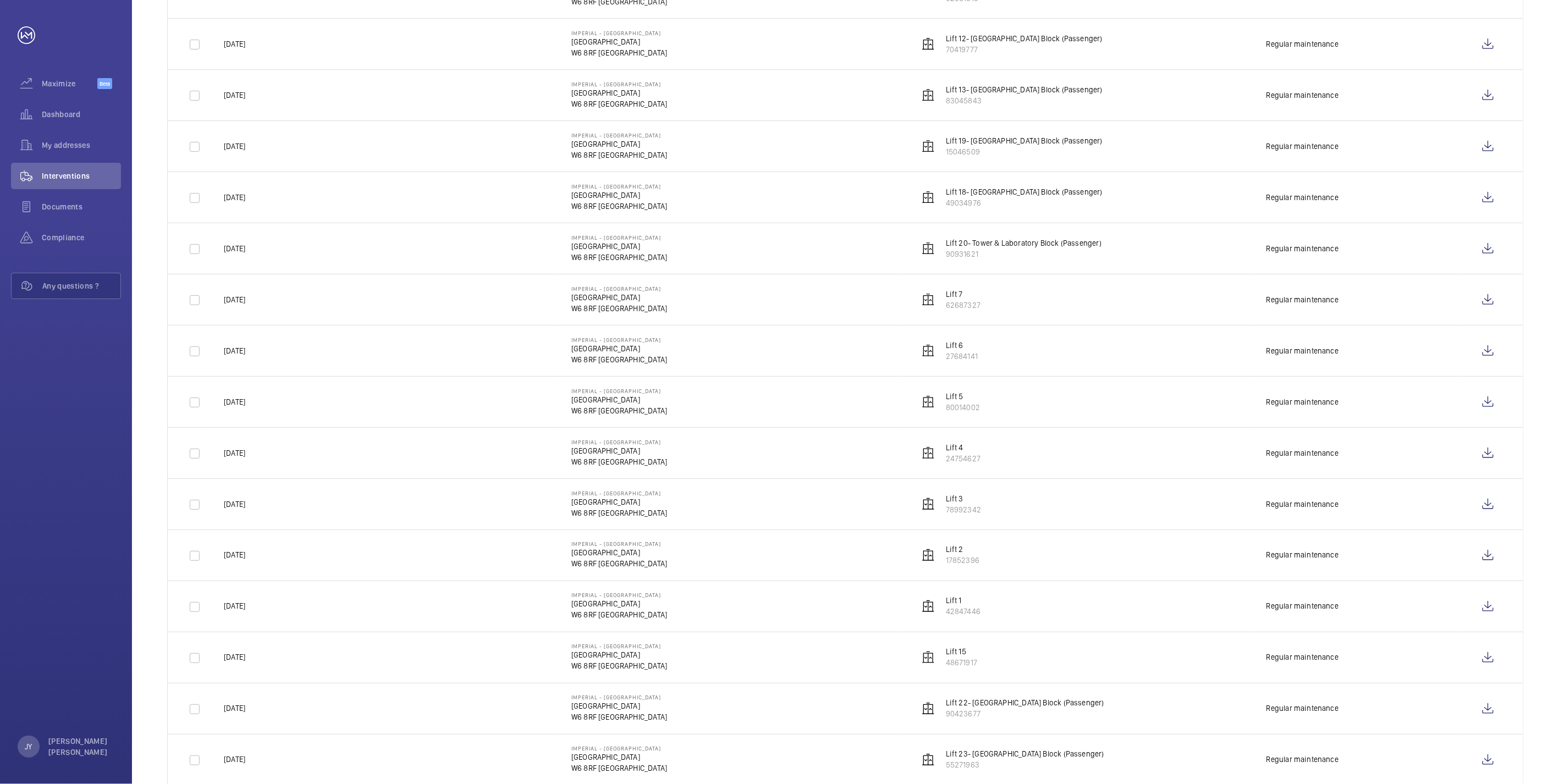
scroll to position [994, 0]
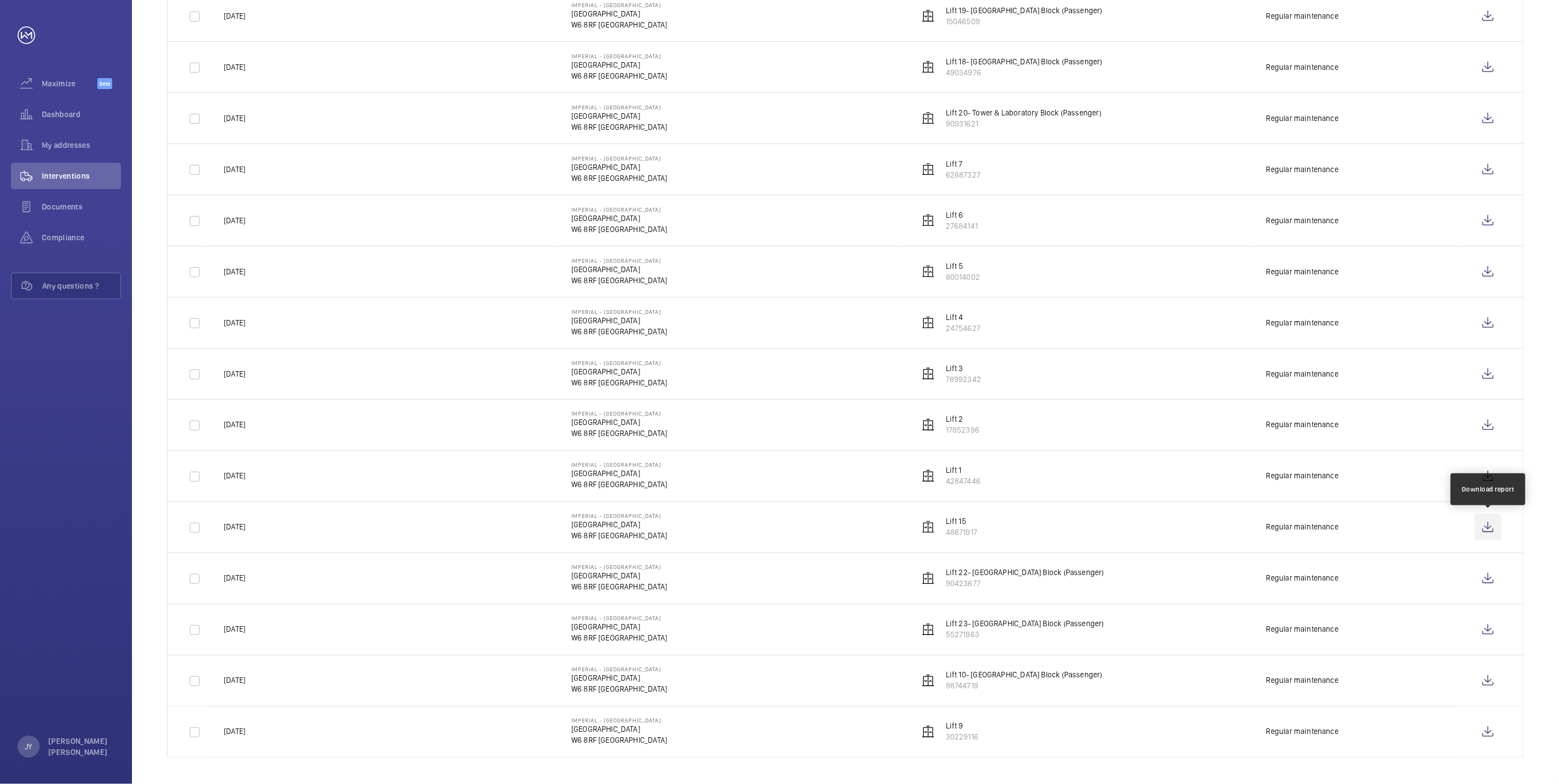
click at [593, 384] on wm-front-icon-button at bounding box center [1488, 527] width 26 height 26
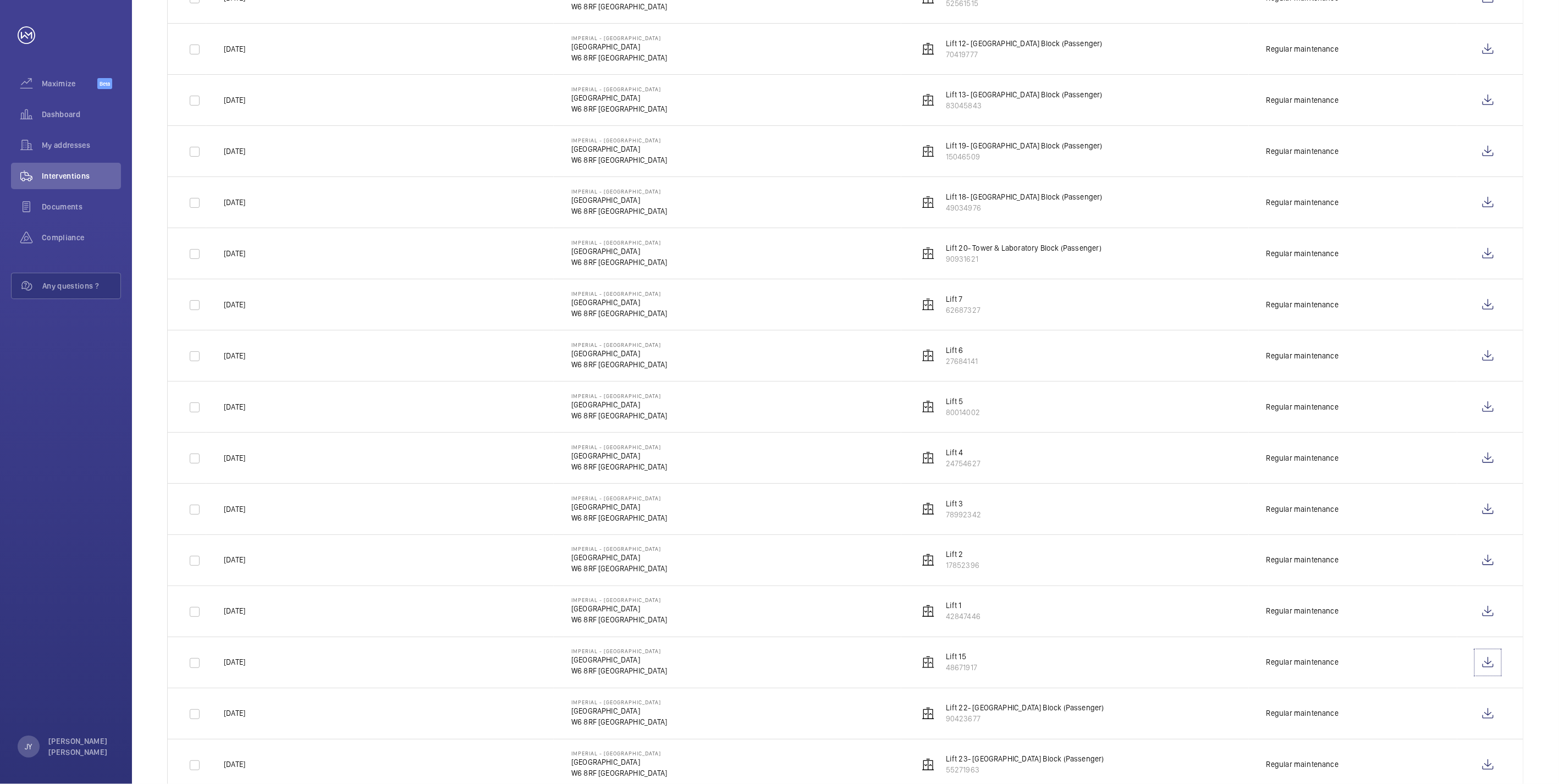
scroll to position [810, 0]
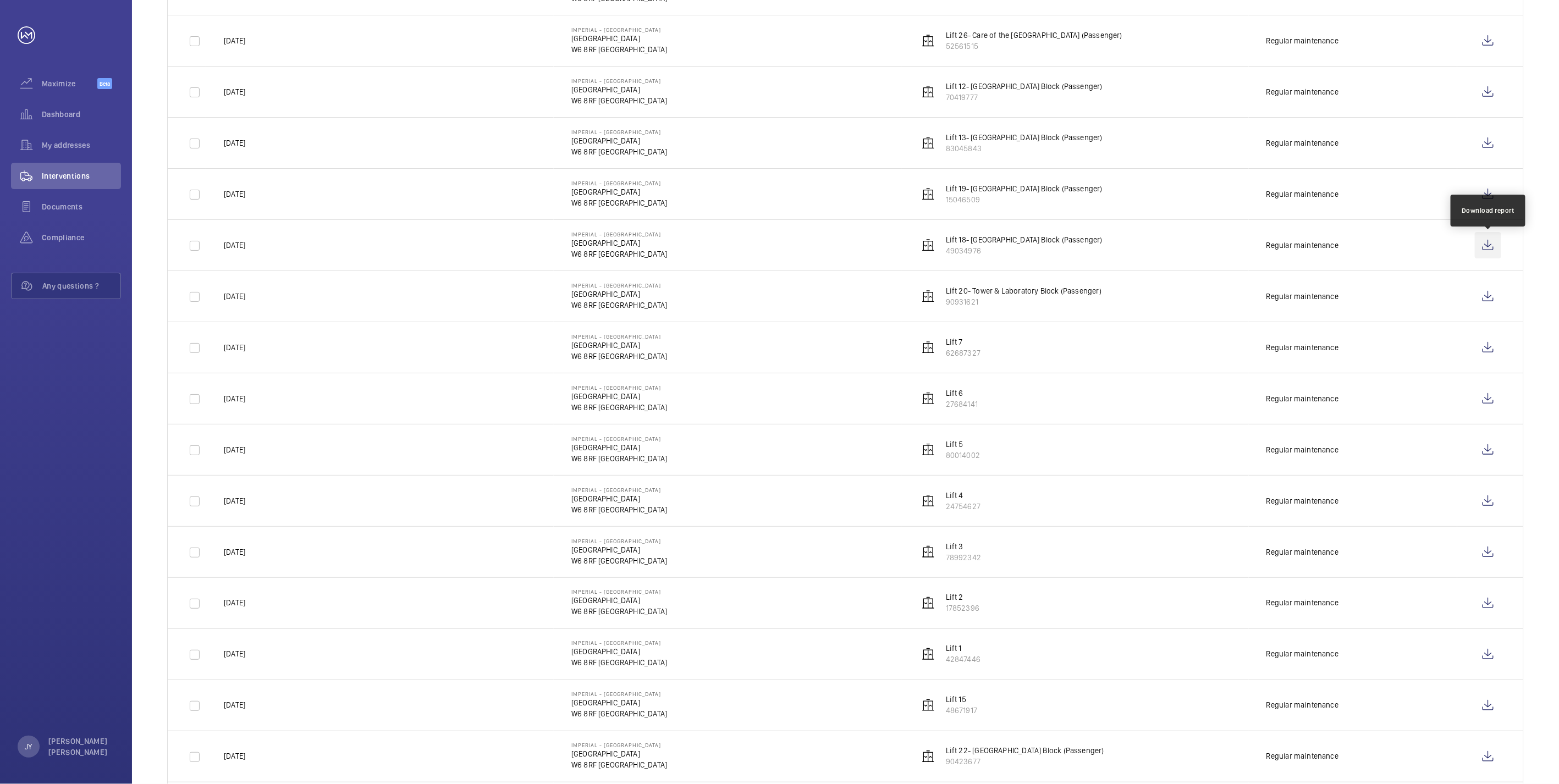
click at [593, 250] on wm-front-icon-button at bounding box center [1488, 245] width 26 height 26
click at [593, 194] on wm-front-icon-button at bounding box center [1488, 194] width 26 height 26
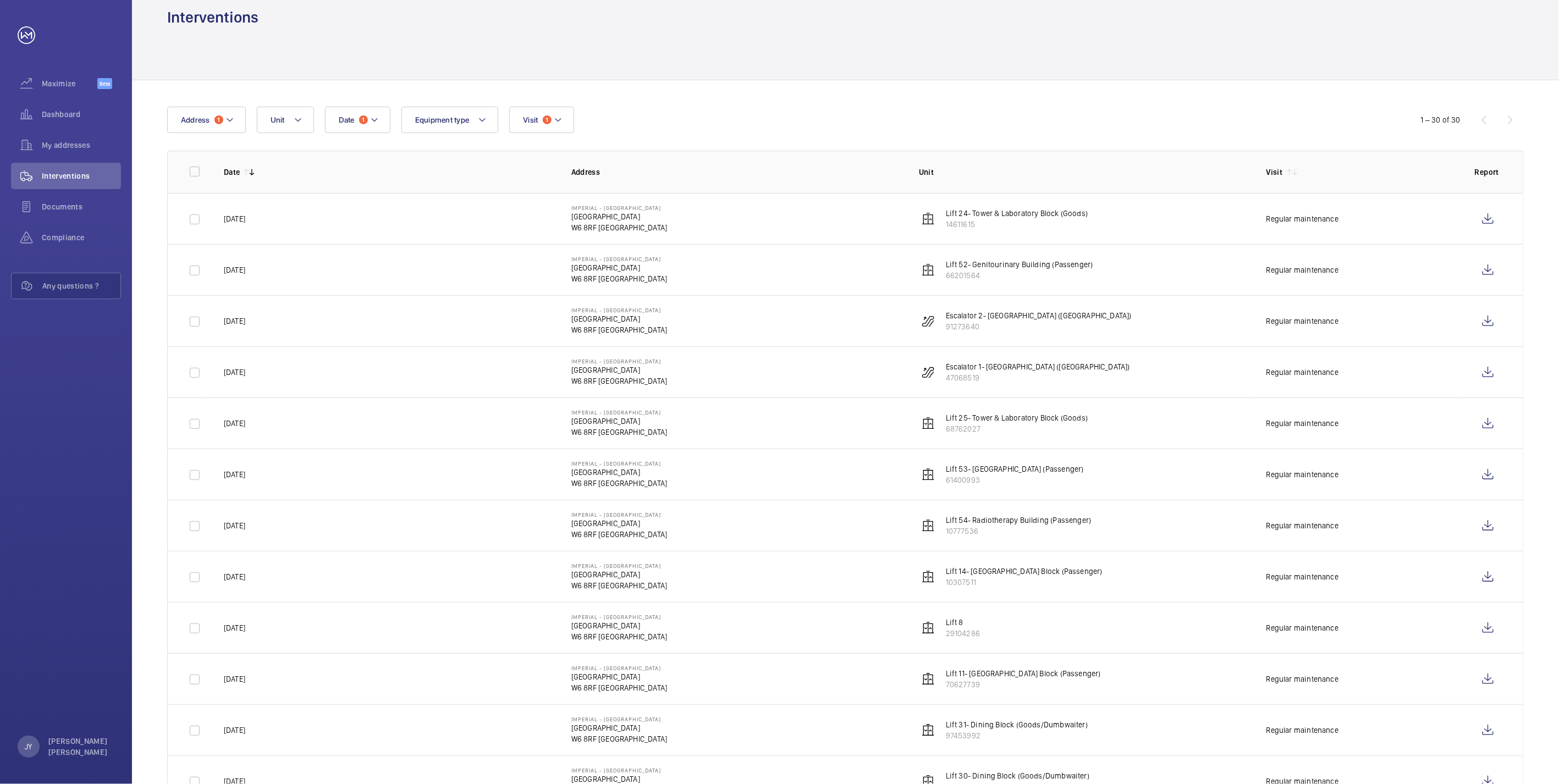
scroll to position [0, 0]
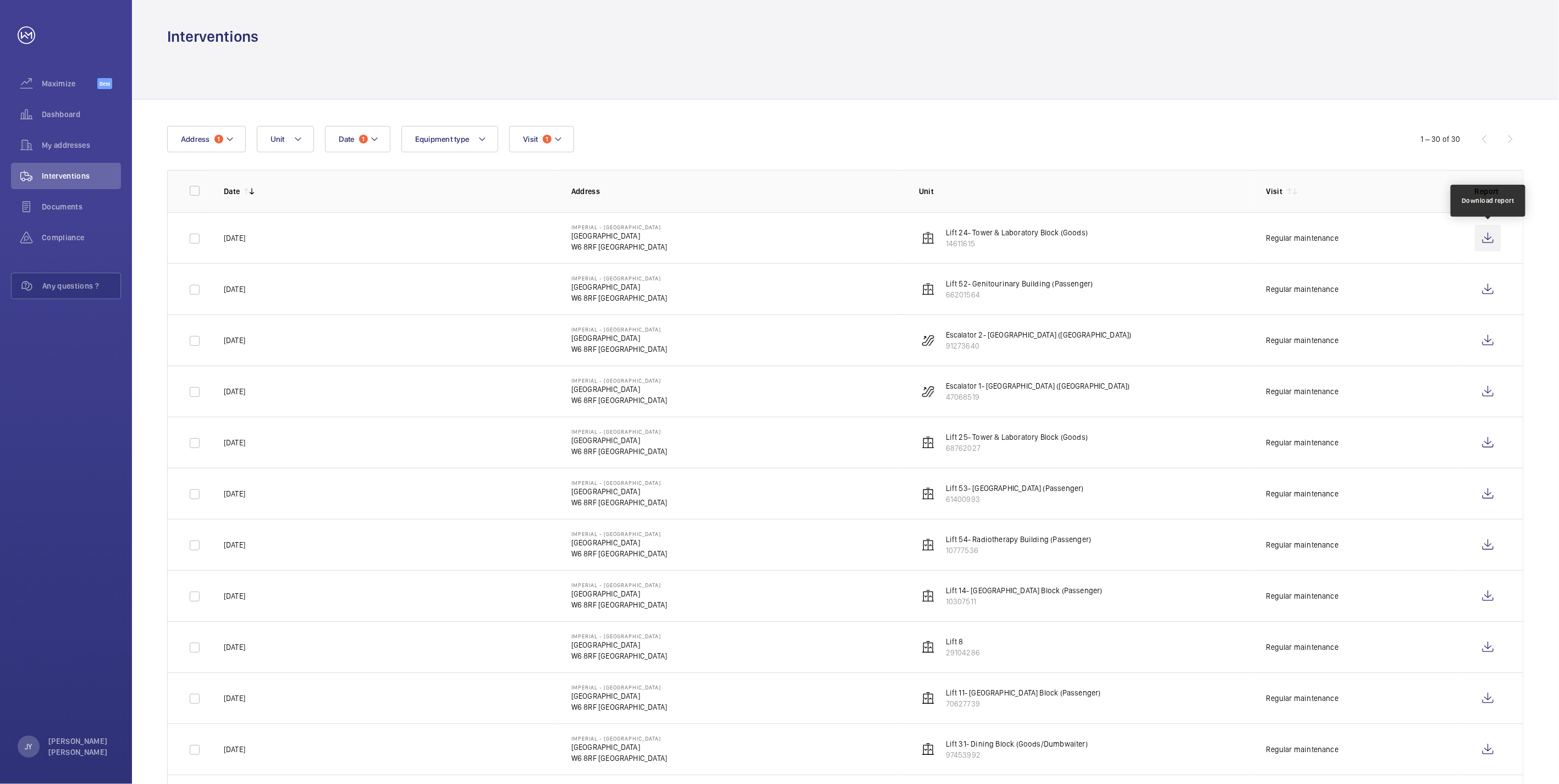
click at [593, 244] on wm-front-icon-button at bounding box center [1488, 238] width 26 height 26
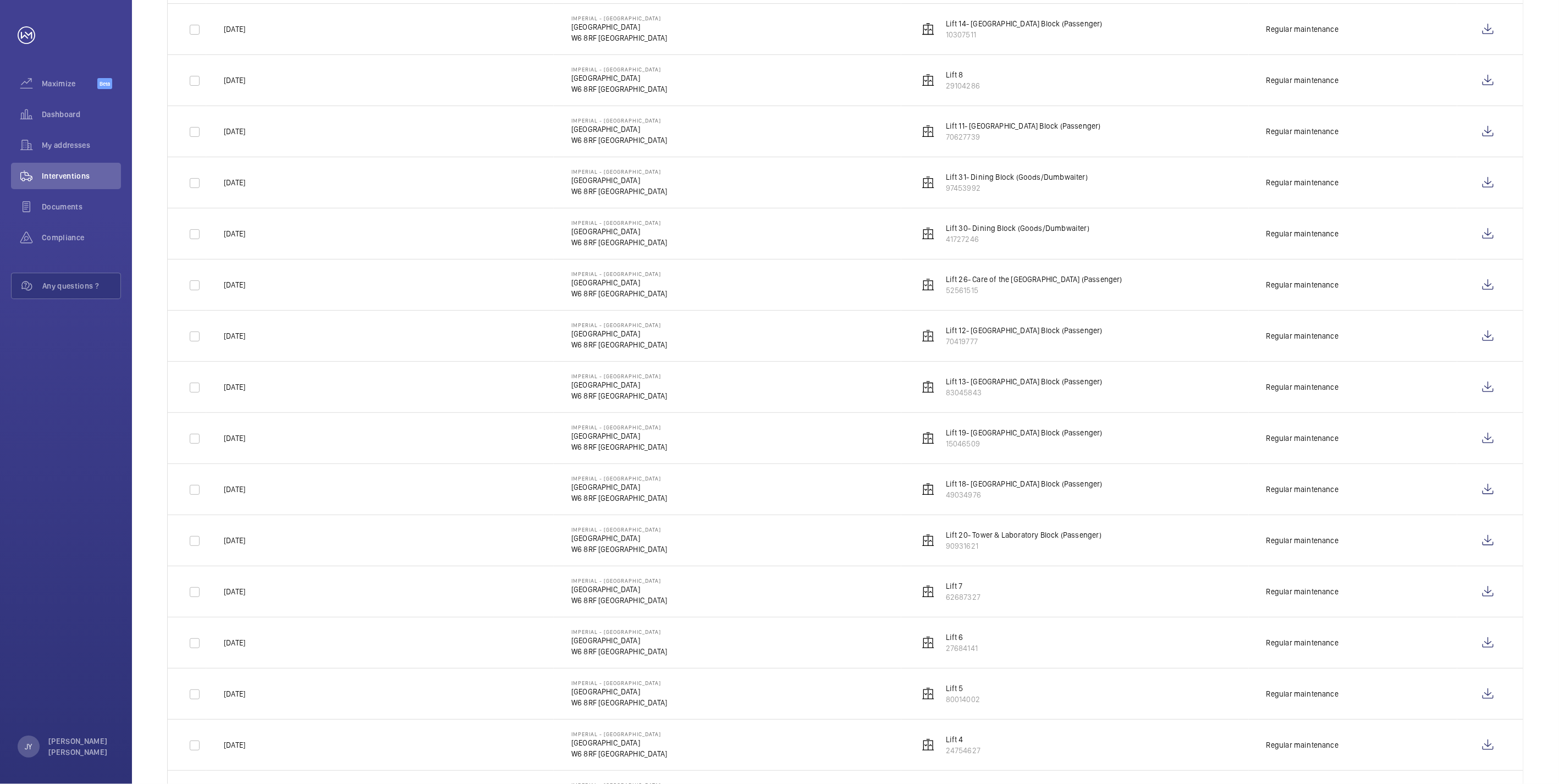
scroll to position [322, 0]
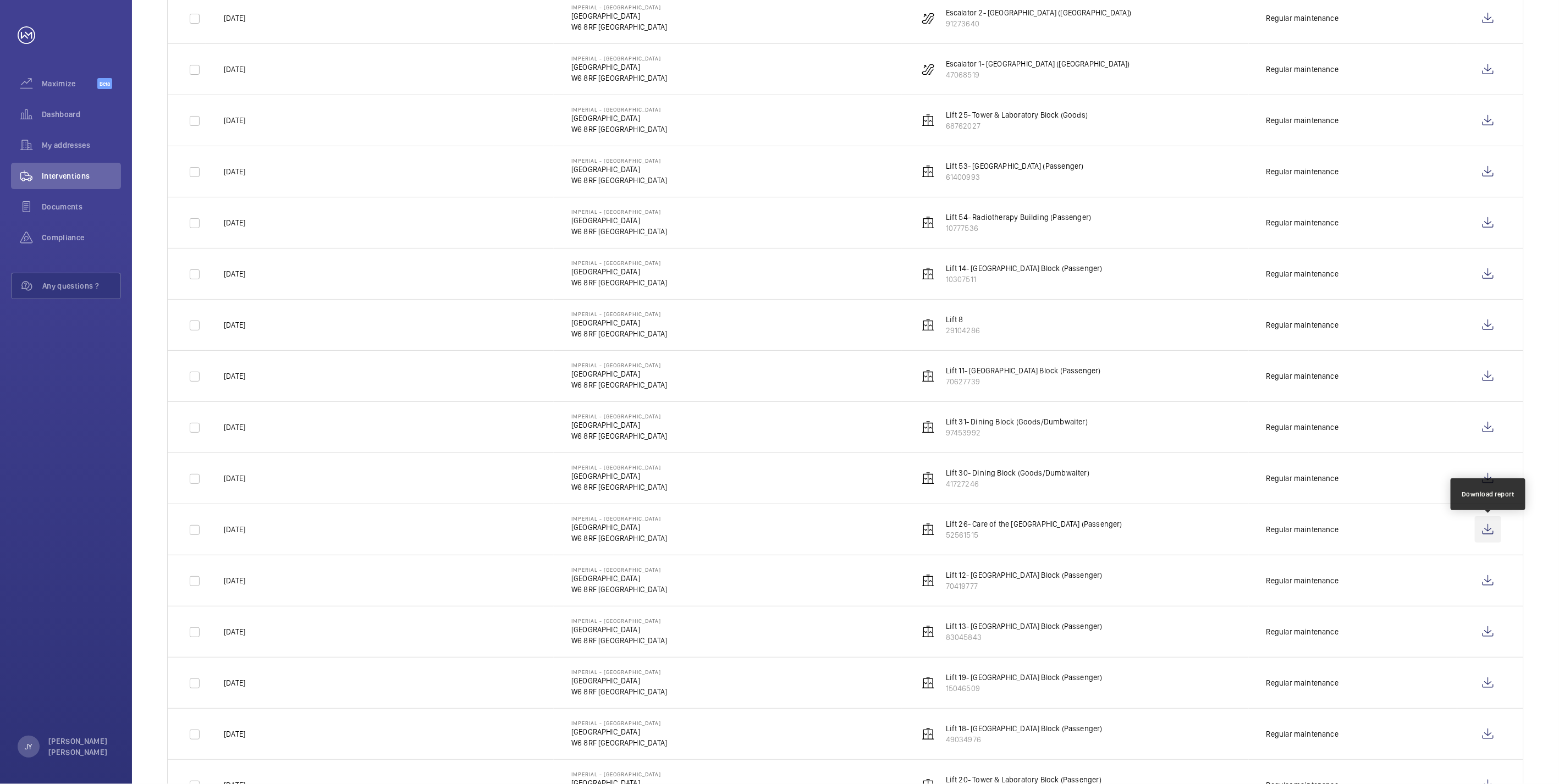
click at [593, 384] on wm-front-icon-button at bounding box center [1488, 529] width 26 height 26
click at [593, 384] on wm-front-icon-button at bounding box center [1488, 478] width 26 height 26
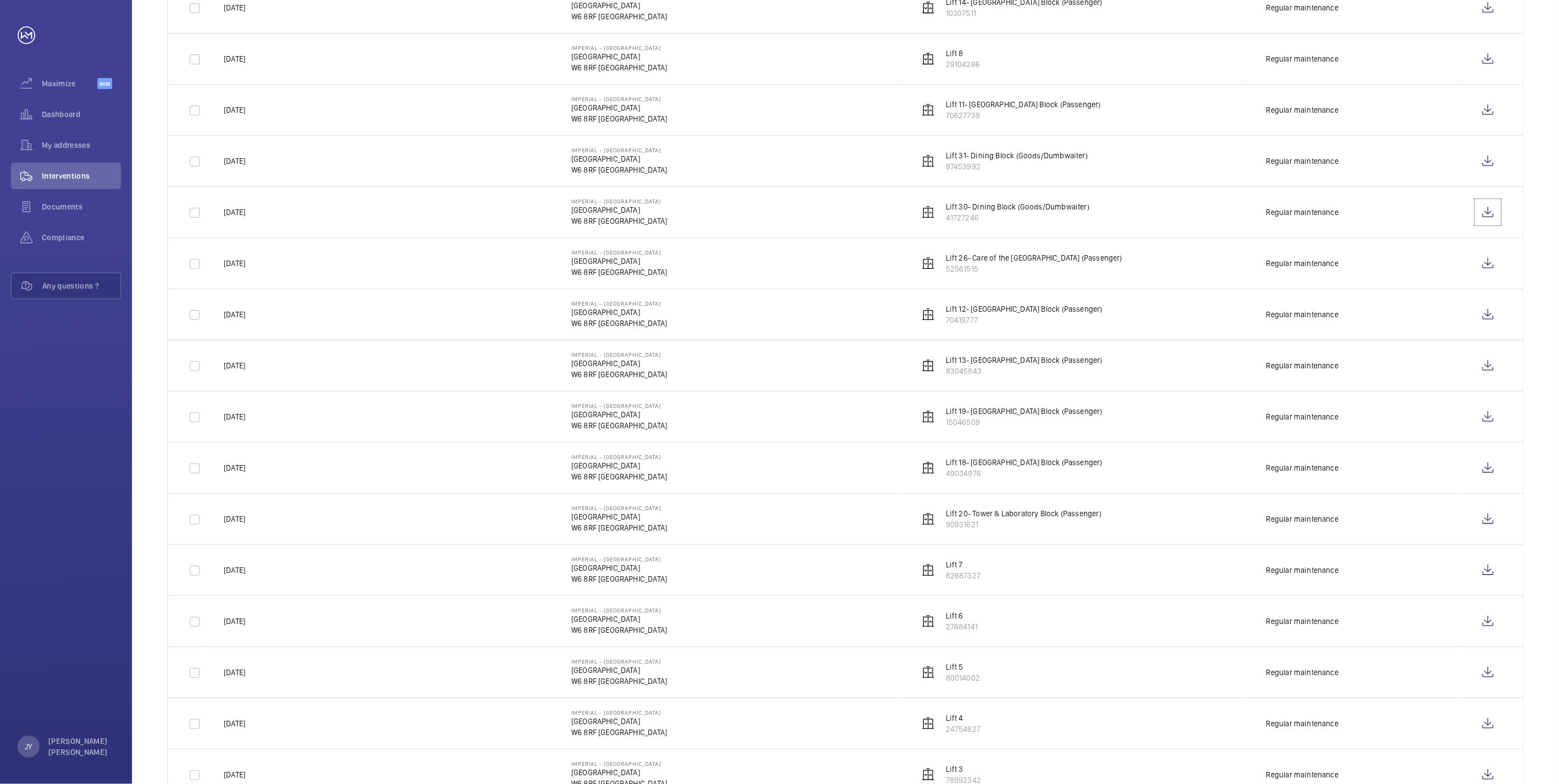
scroll to position [567, 0]
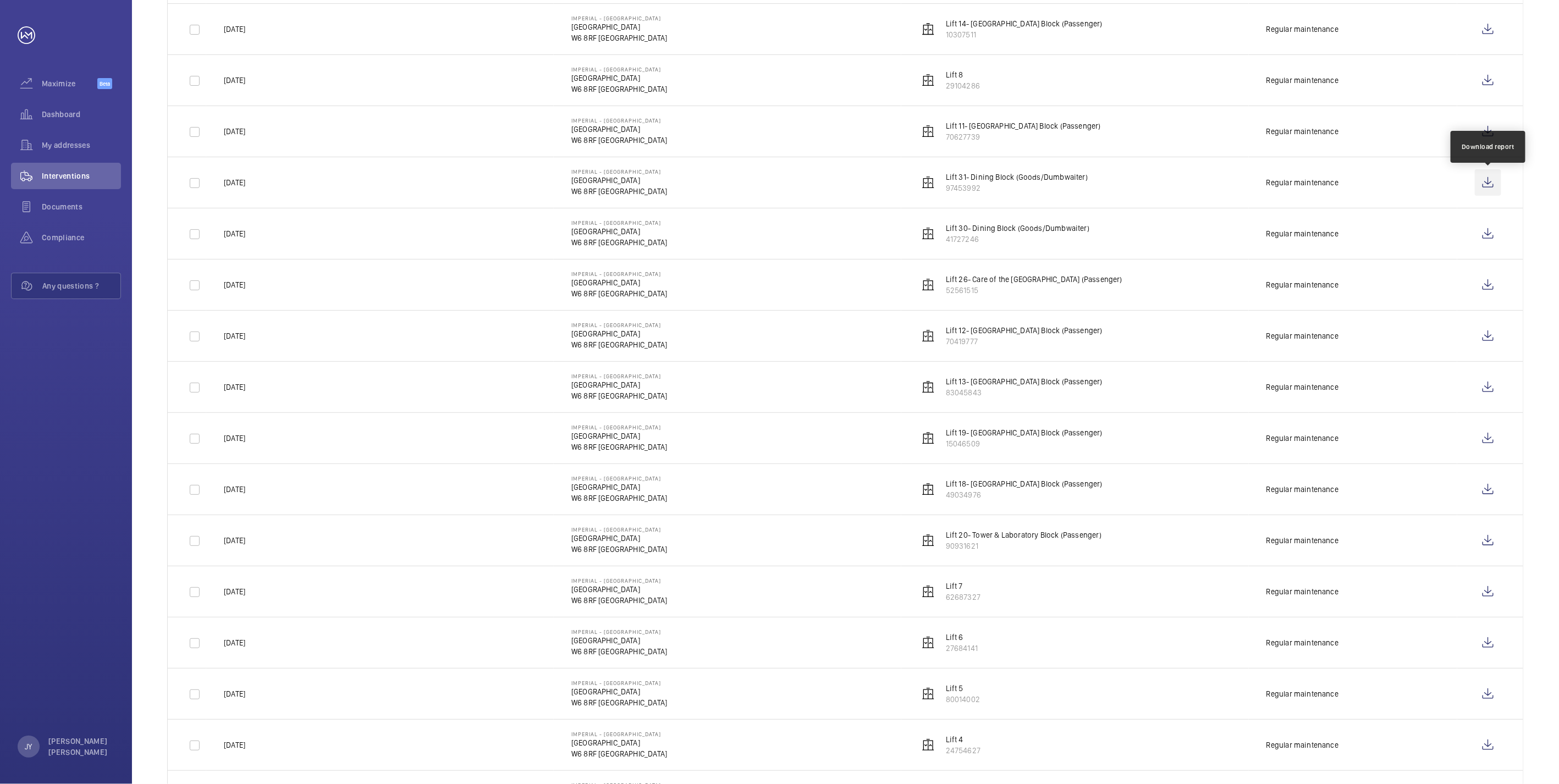
click at [593, 182] on wm-front-icon-button at bounding box center [1488, 182] width 26 height 26
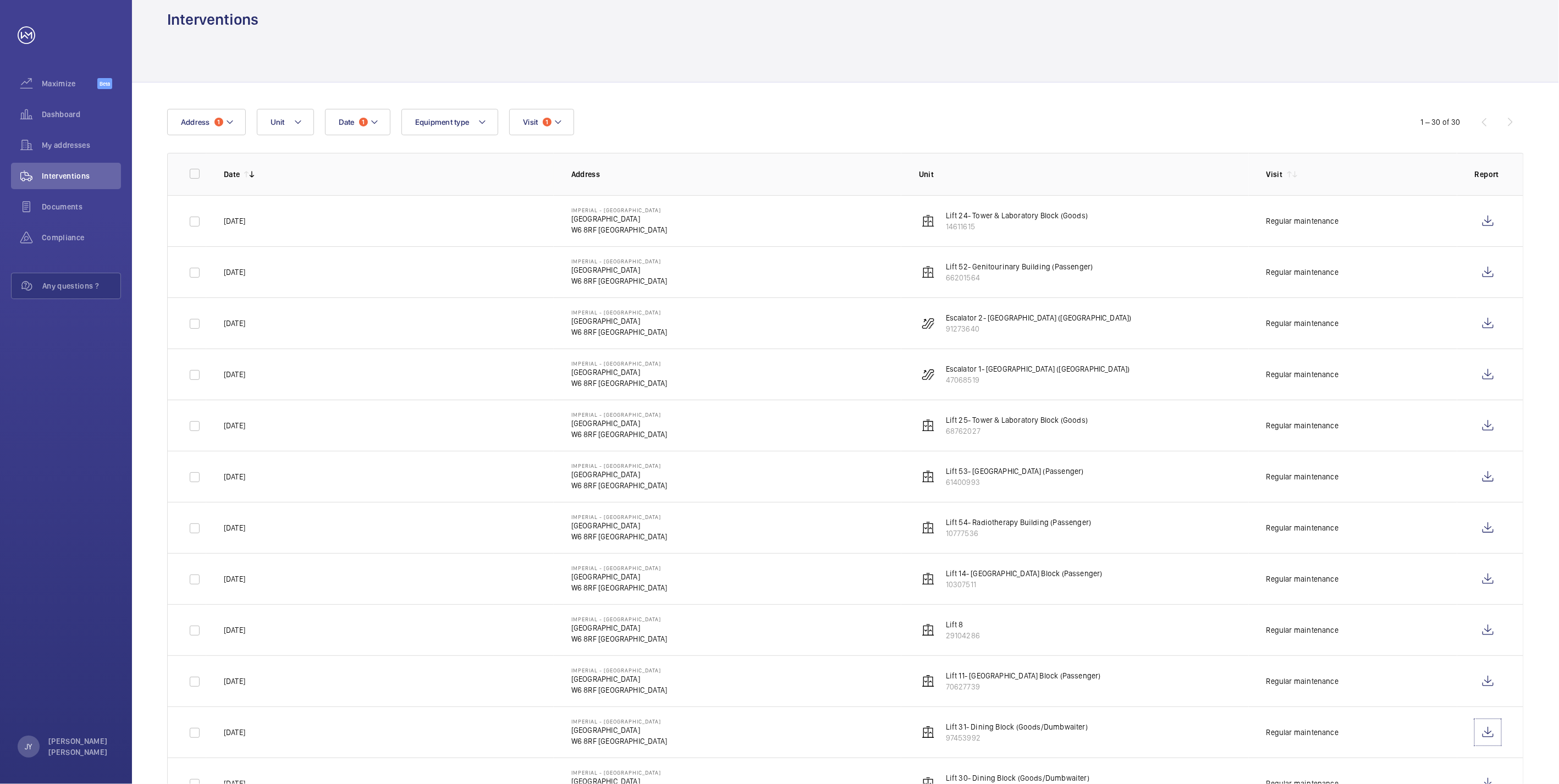
scroll to position [0, 0]
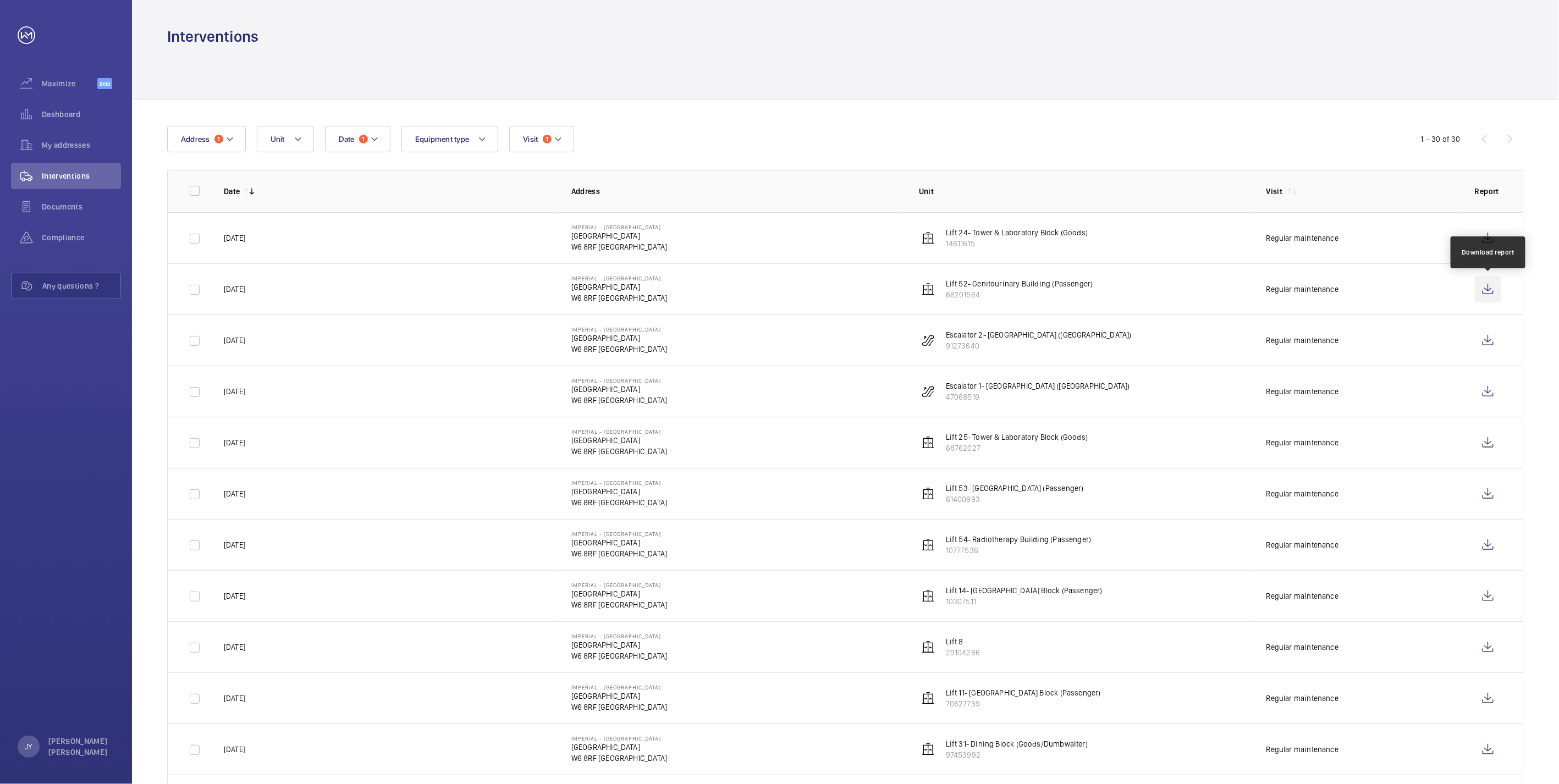
click at [593, 282] on wm-front-icon-button at bounding box center [1488, 289] width 26 height 26
click at [593, 384] on wm-front-icon-button at bounding box center [1488, 494] width 26 height 26
